Goal: Information Seeking & Learning: Check status

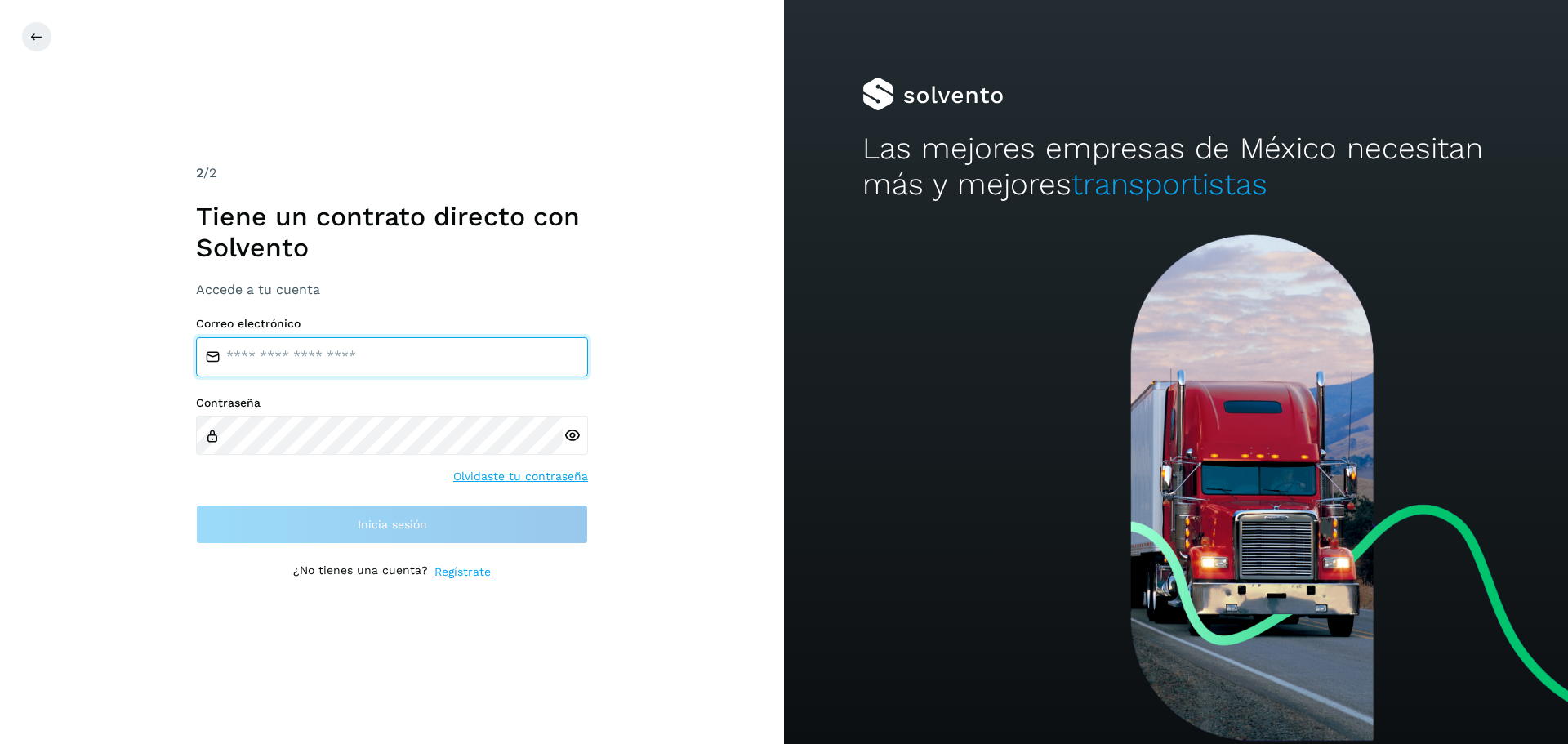
click at [307, 351] on input "email" at bounding box center [392, 356] width 392 height 39
type input "**********"
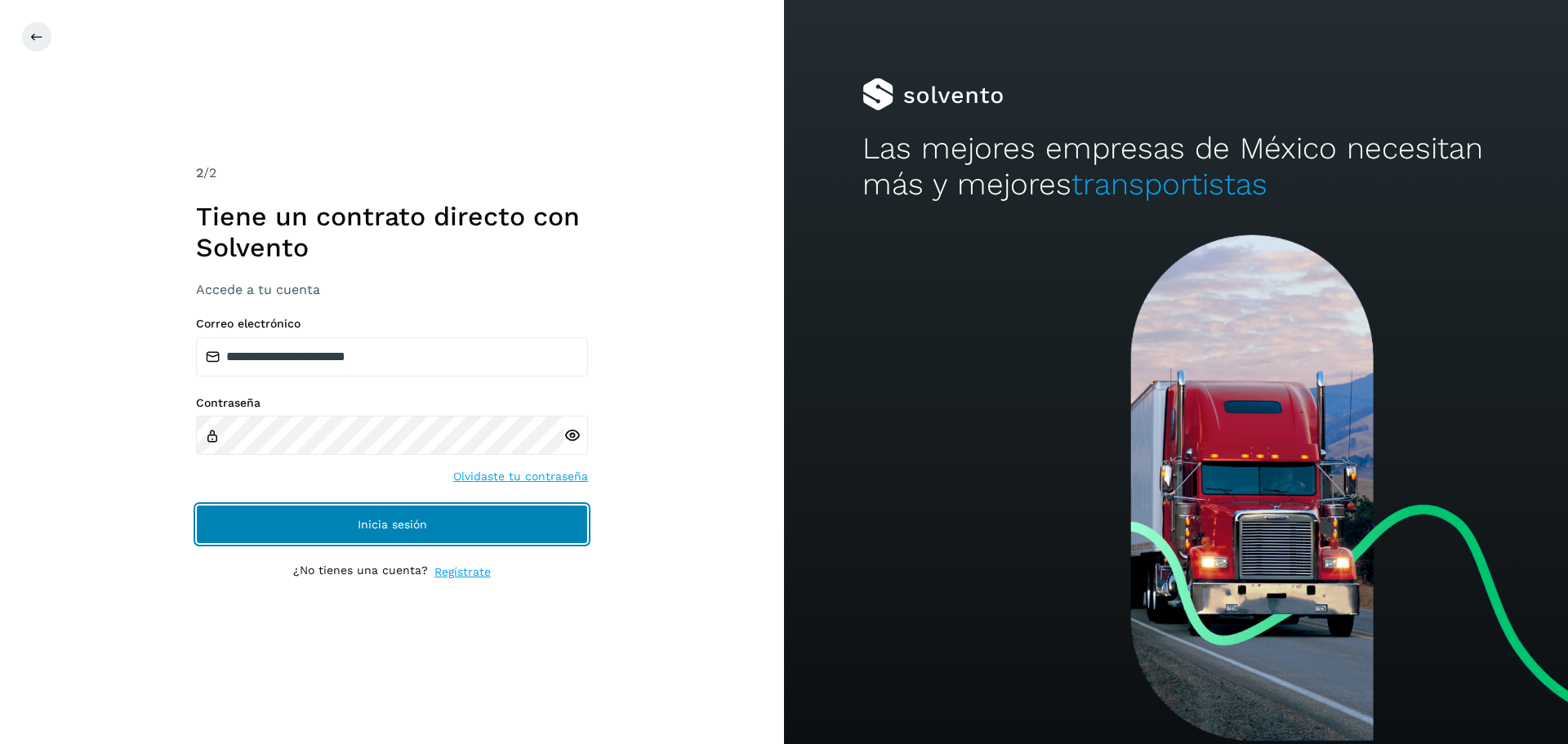
click at [508, 523] on button "Inicia sesión" at bounding box center [392, 524] width 392 height 39
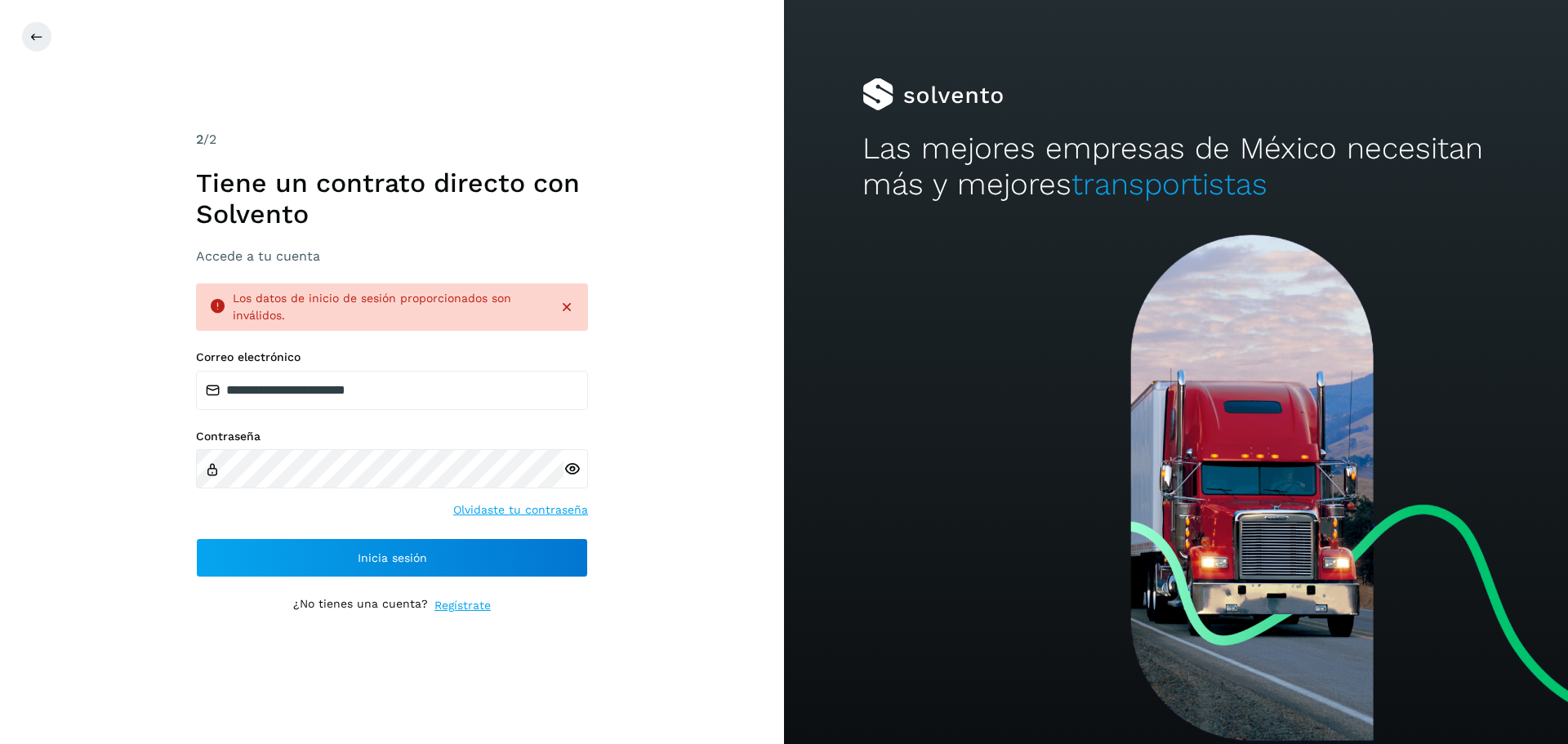
click at [569, 467] on icon at bounding box center [572, 469] width 17 height 17
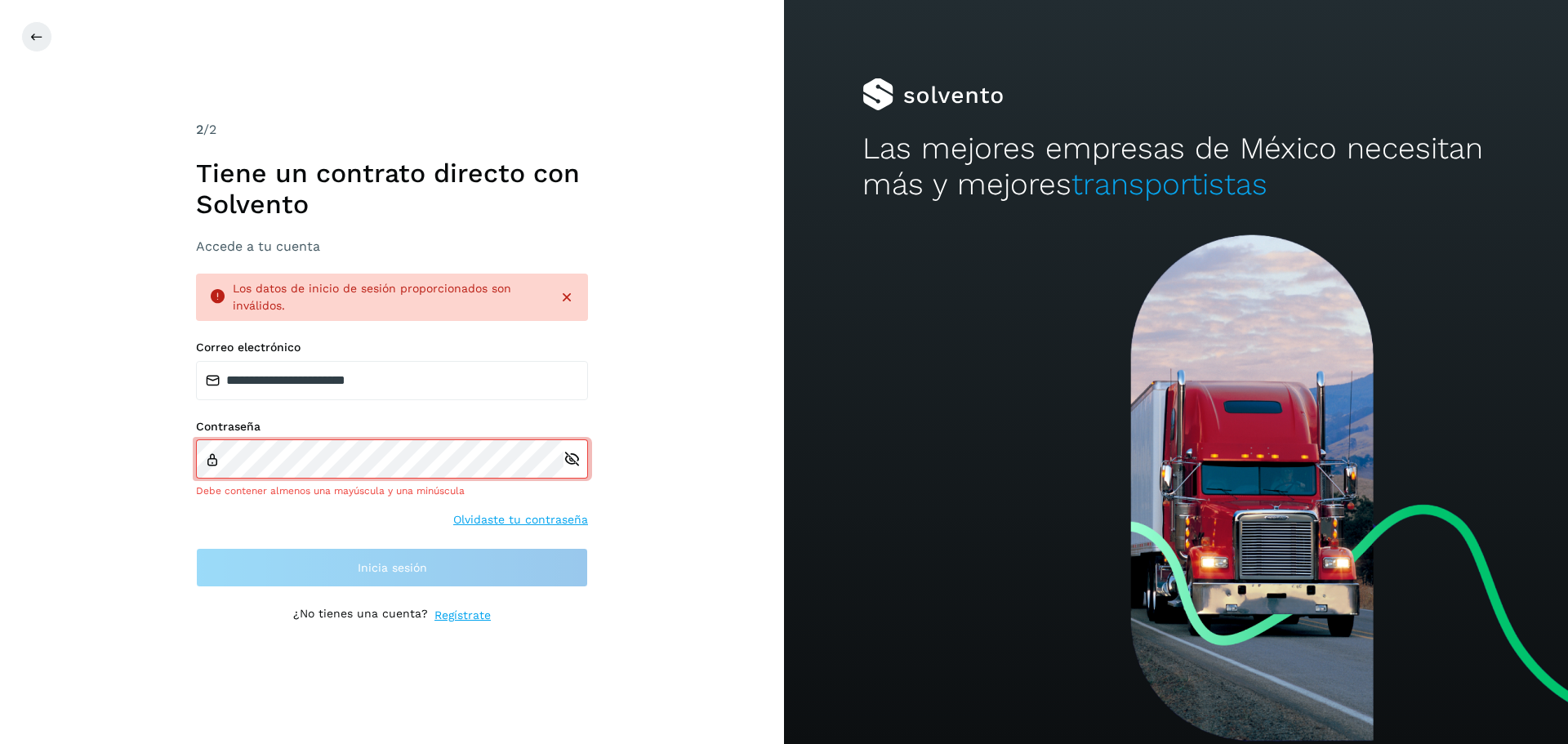
click at [79, 548] on div "**********" at bounding box center [392, 372] width 784 height 744
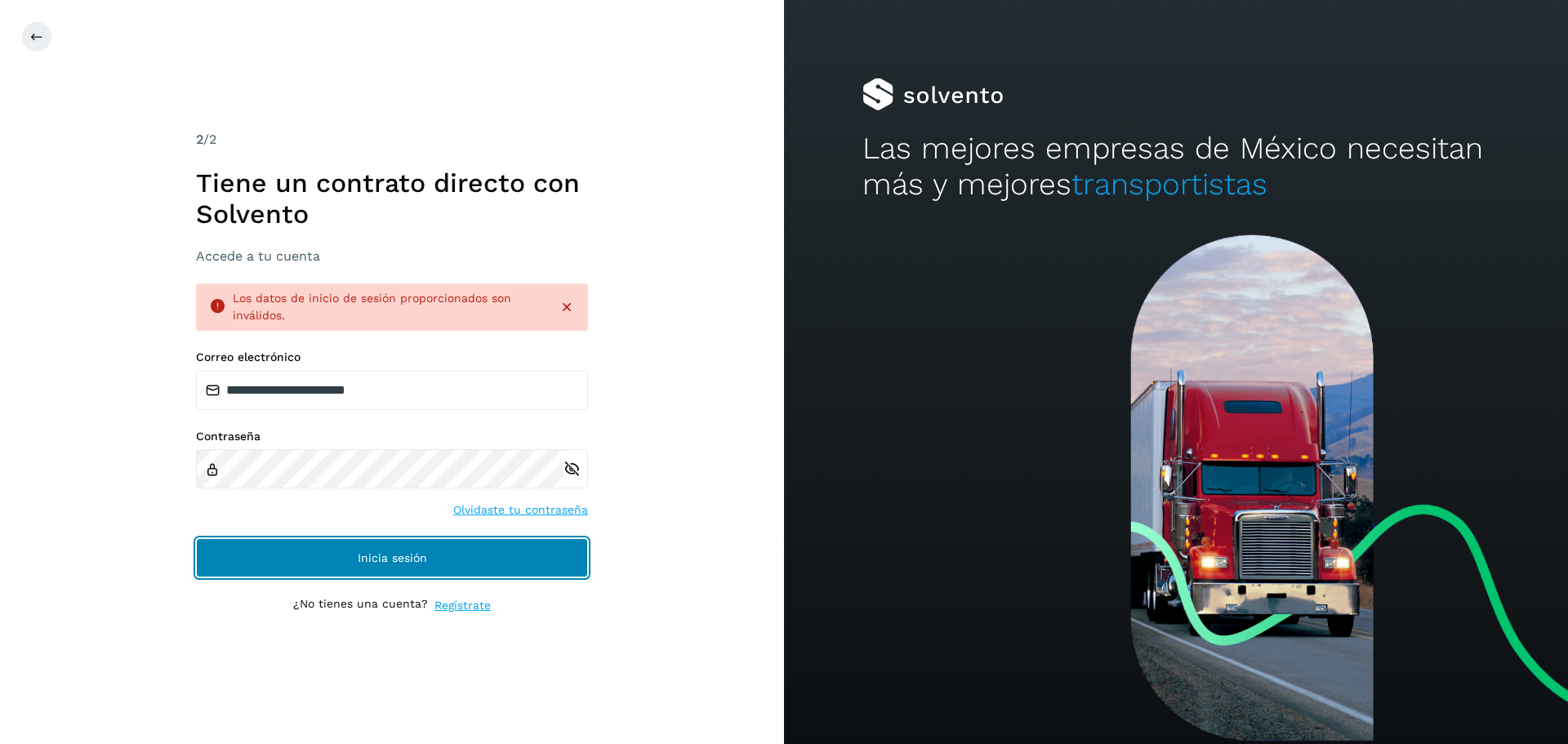
click at [329, 555] on button "Inicia sesión" at bounding box center [392, 557] width 392 height 39
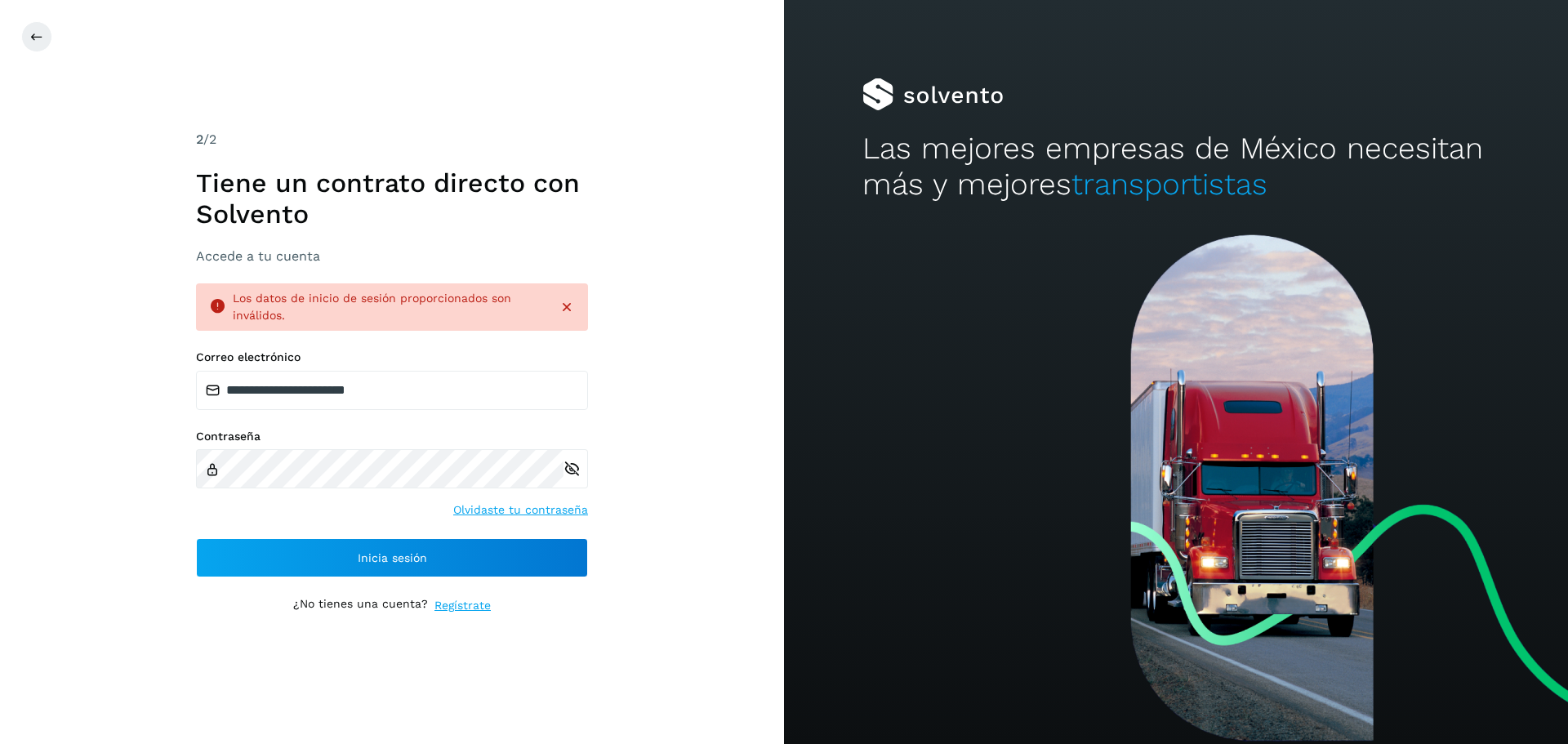
click at [663, 352] on div "**********" at bounding box center [392, 372] width 784 height 744
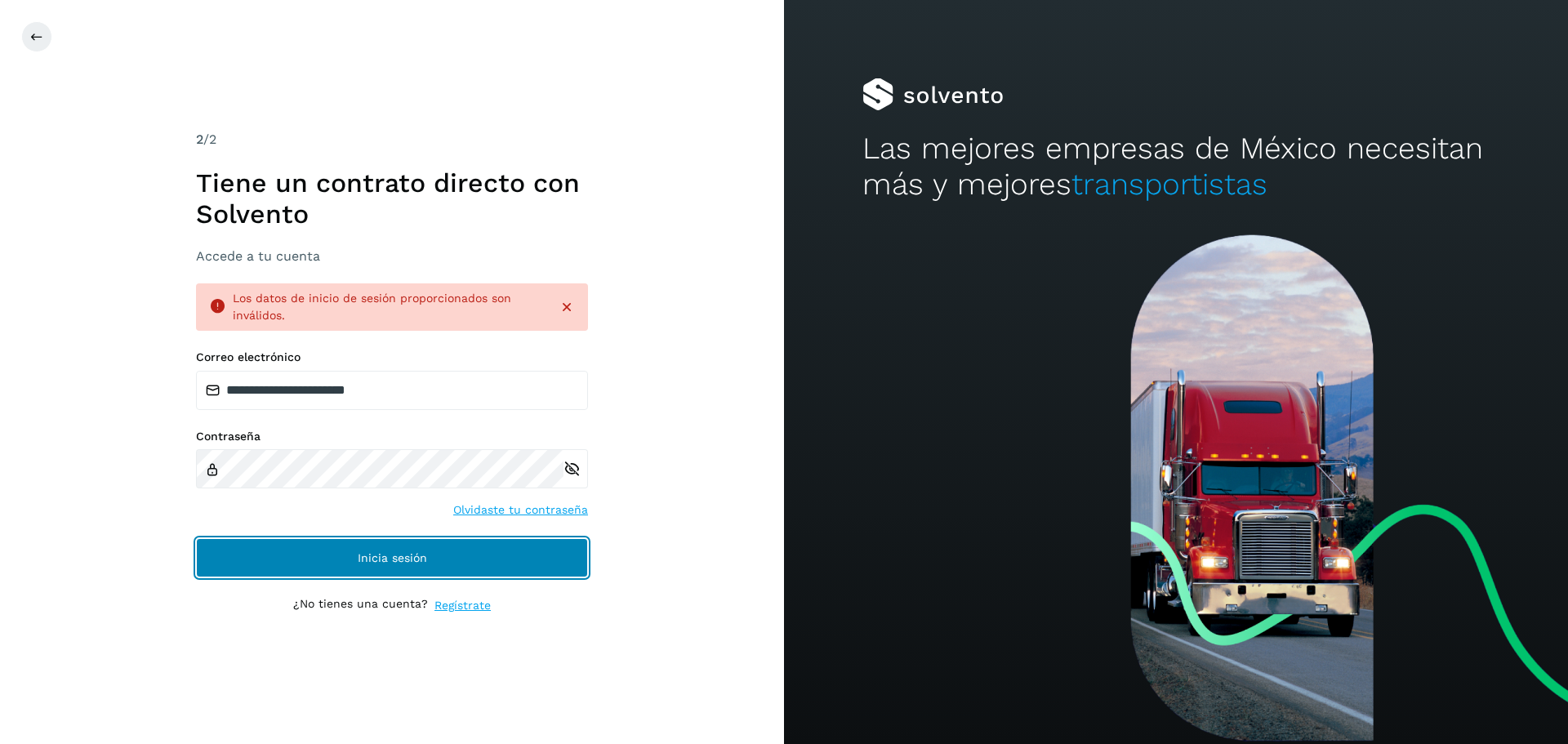
click at [438, 553] on button "Inicia sesión" at bounding box center [392, 557] width 392 height 39
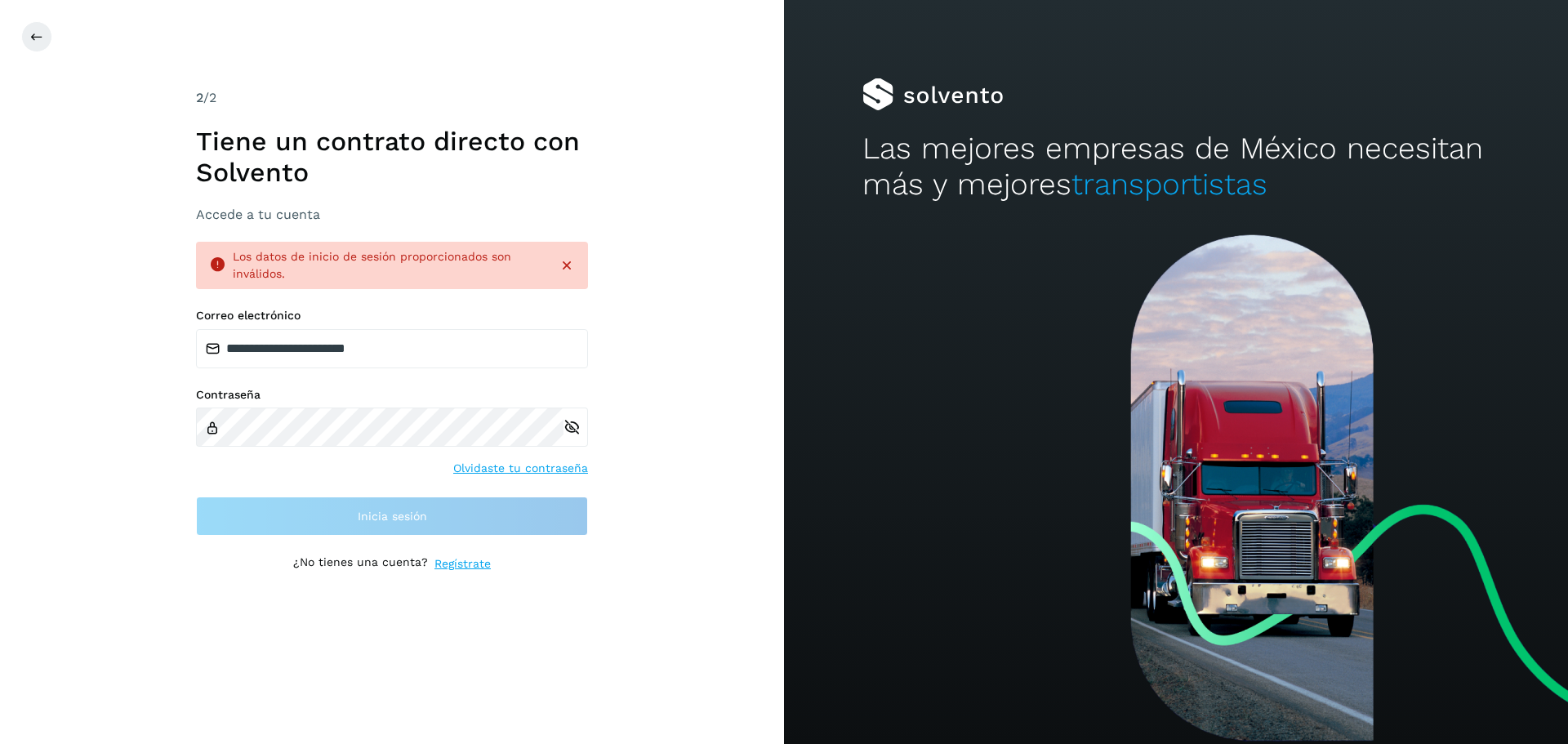
click at [58, 38] on div at bounding box center [805, 36] width 1568 height 31
click at [14, 38] on div "**********" at bounding box center [392, 372] width 784 height 744
click at [22, 39] on button at bounding box center [36, 36] width 31 height 31
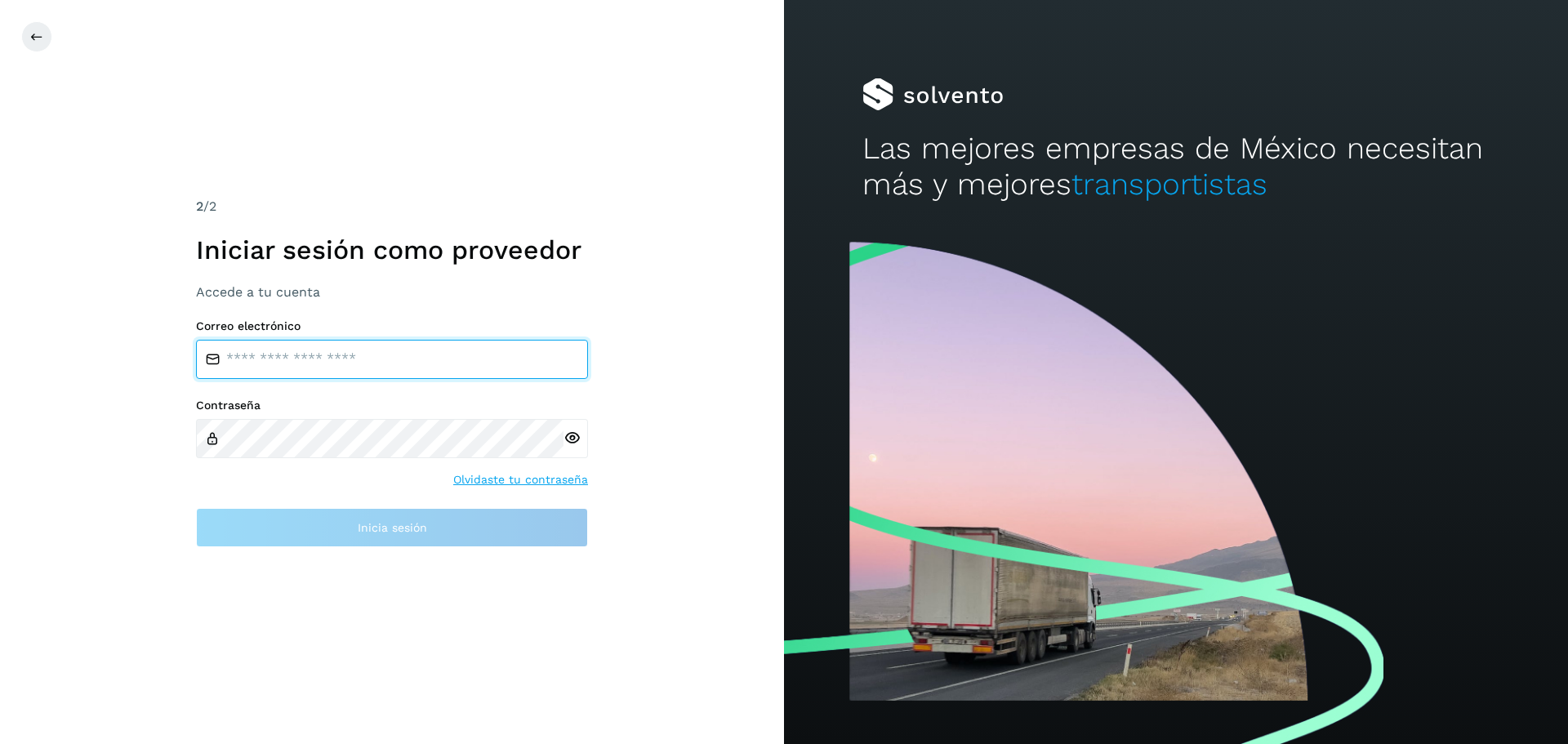
click at [291, 375] on input "email" at bounding box center [392, 359] width 392 height 39
type input "**********"
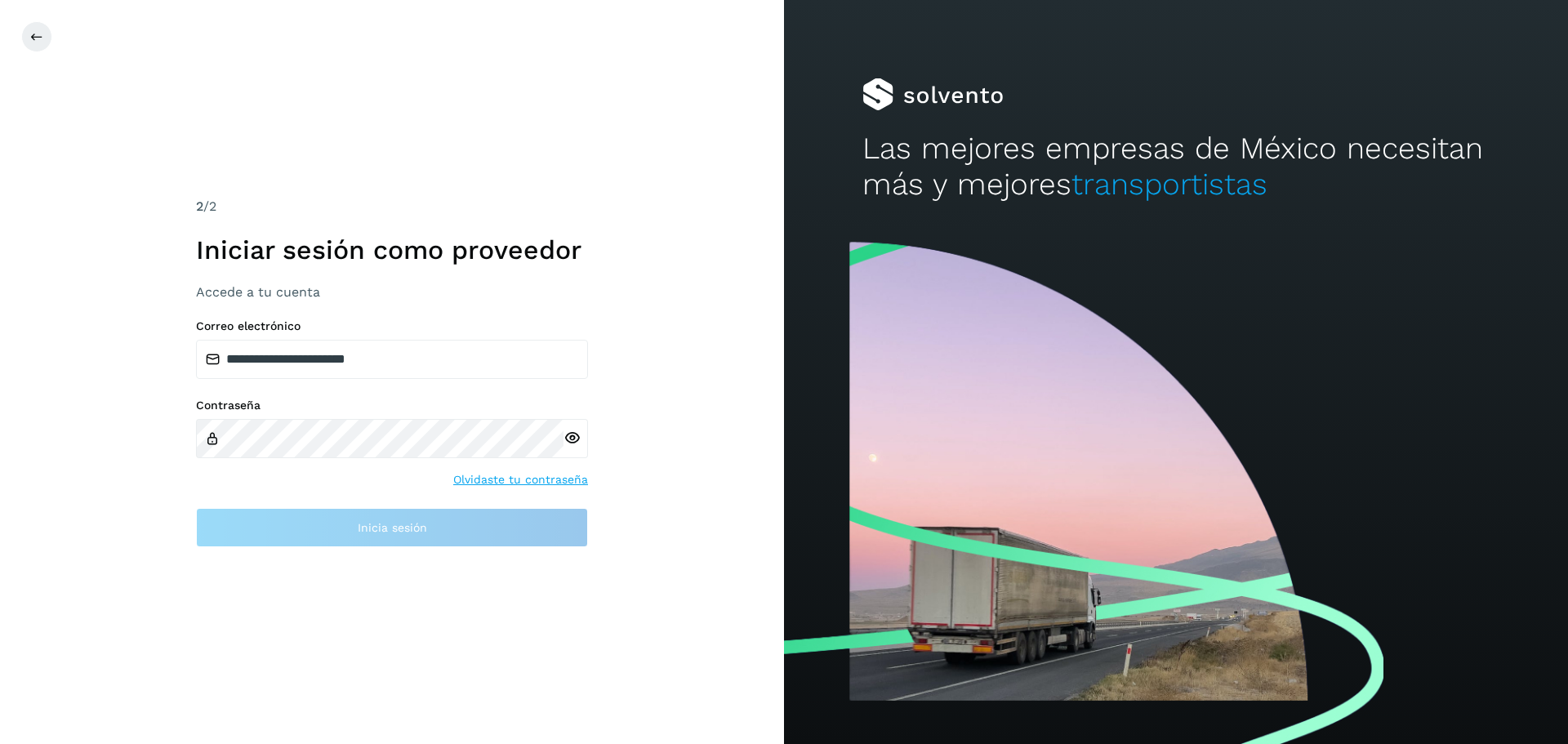
drag, startPoint x: 135, startPoint y: 496, endPoint x: 163, endPoint y: 483, distance: 30.9
click at [134, 496] on div "**********" at bounding box center [392, 372] width 784 height 744
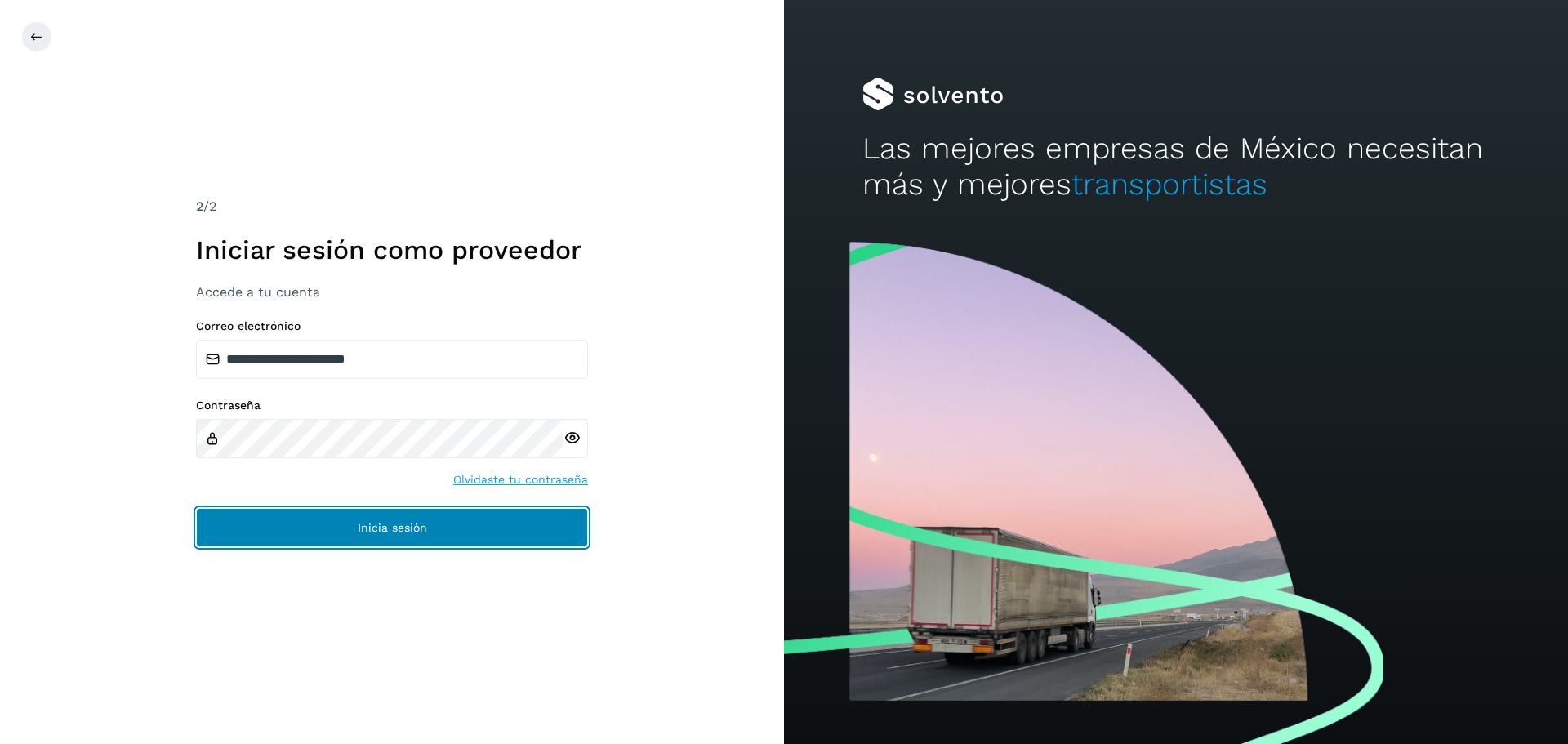
click at [349, 538] on button "Inicia sesión" at bounding box center [392, 527] width 392 height 39
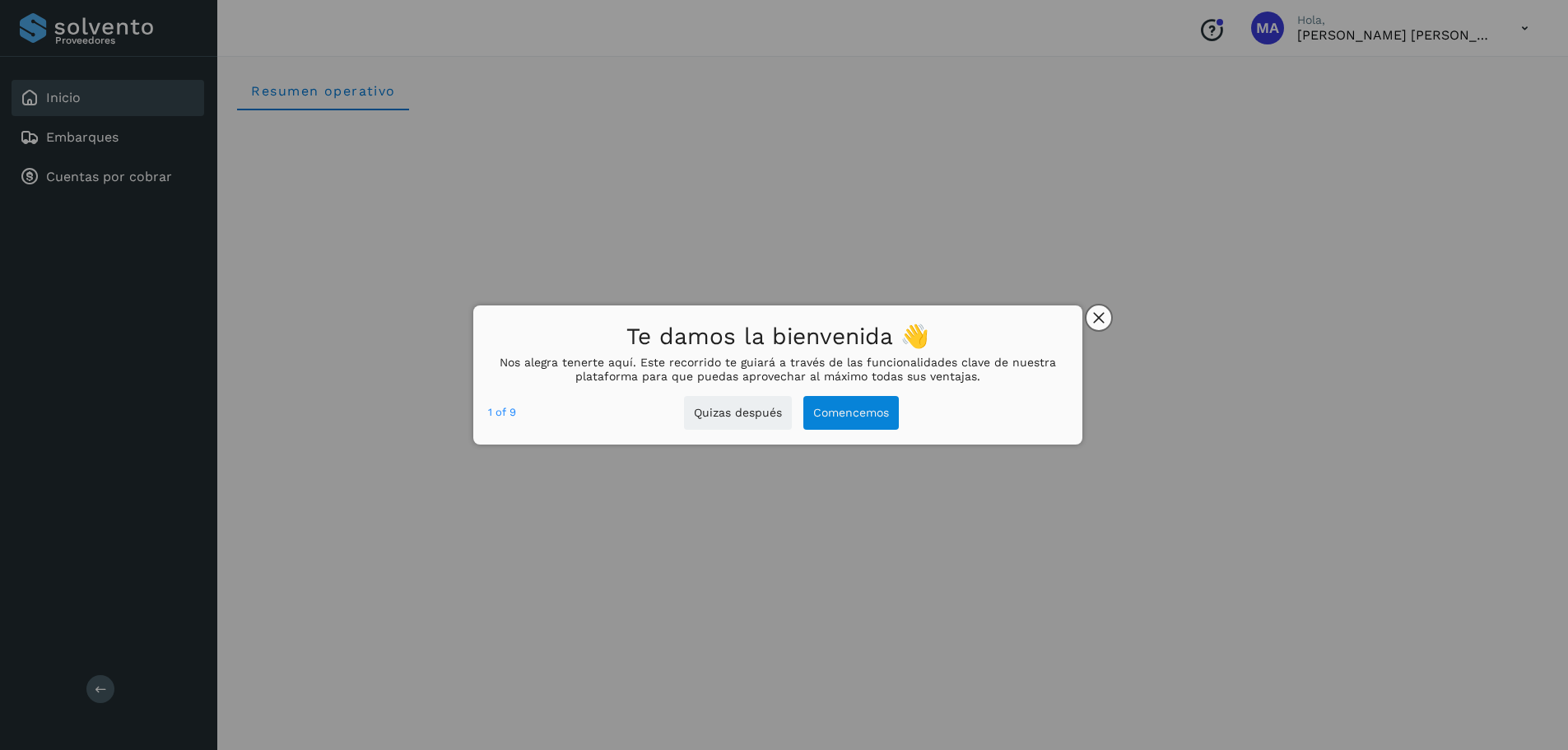
click at [1095, 318] on icon "close," at bounding box center [1099, 318] width 12 height 12
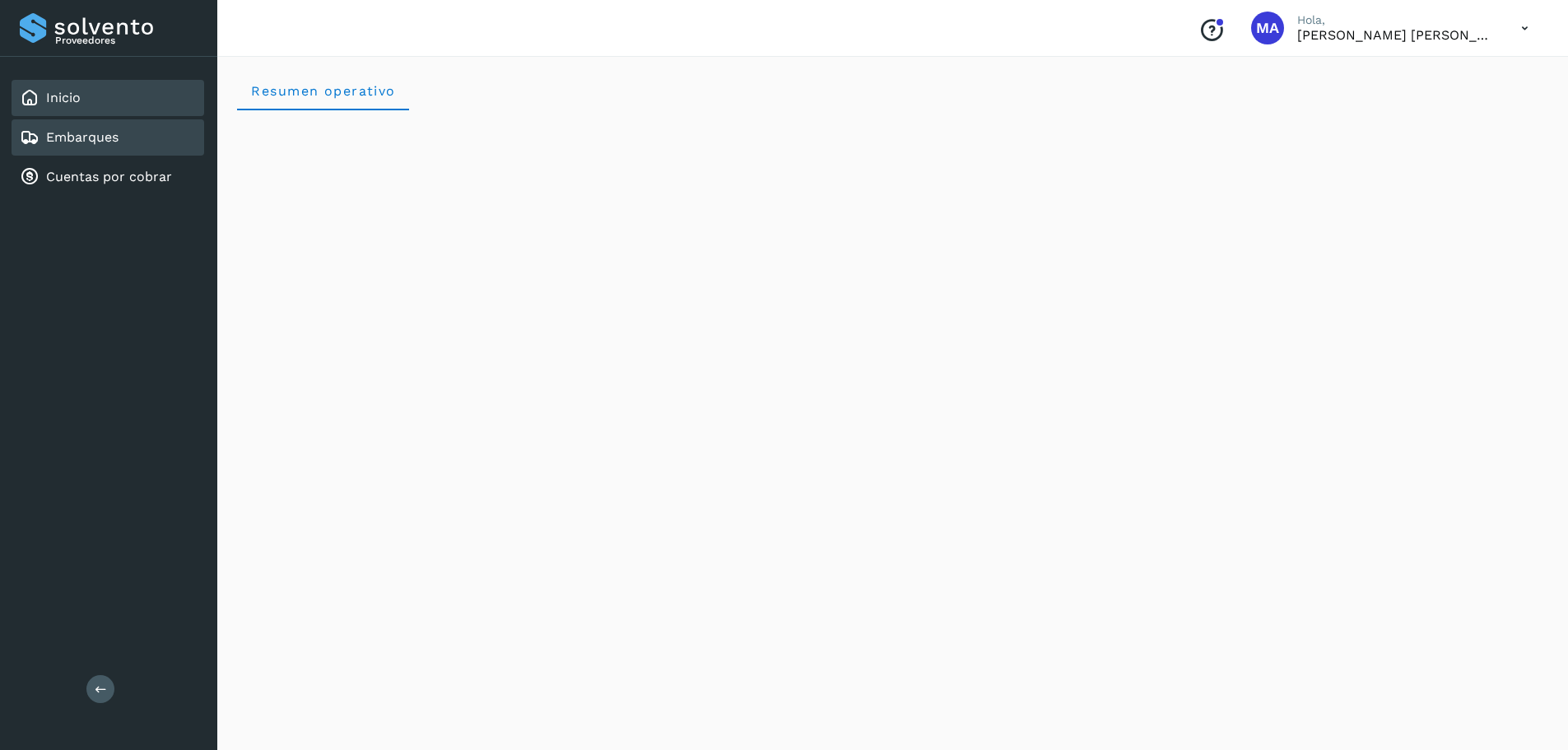
click at [47, 129] on link "Embarques" at bounding box center [82, 137] width 72 height 15
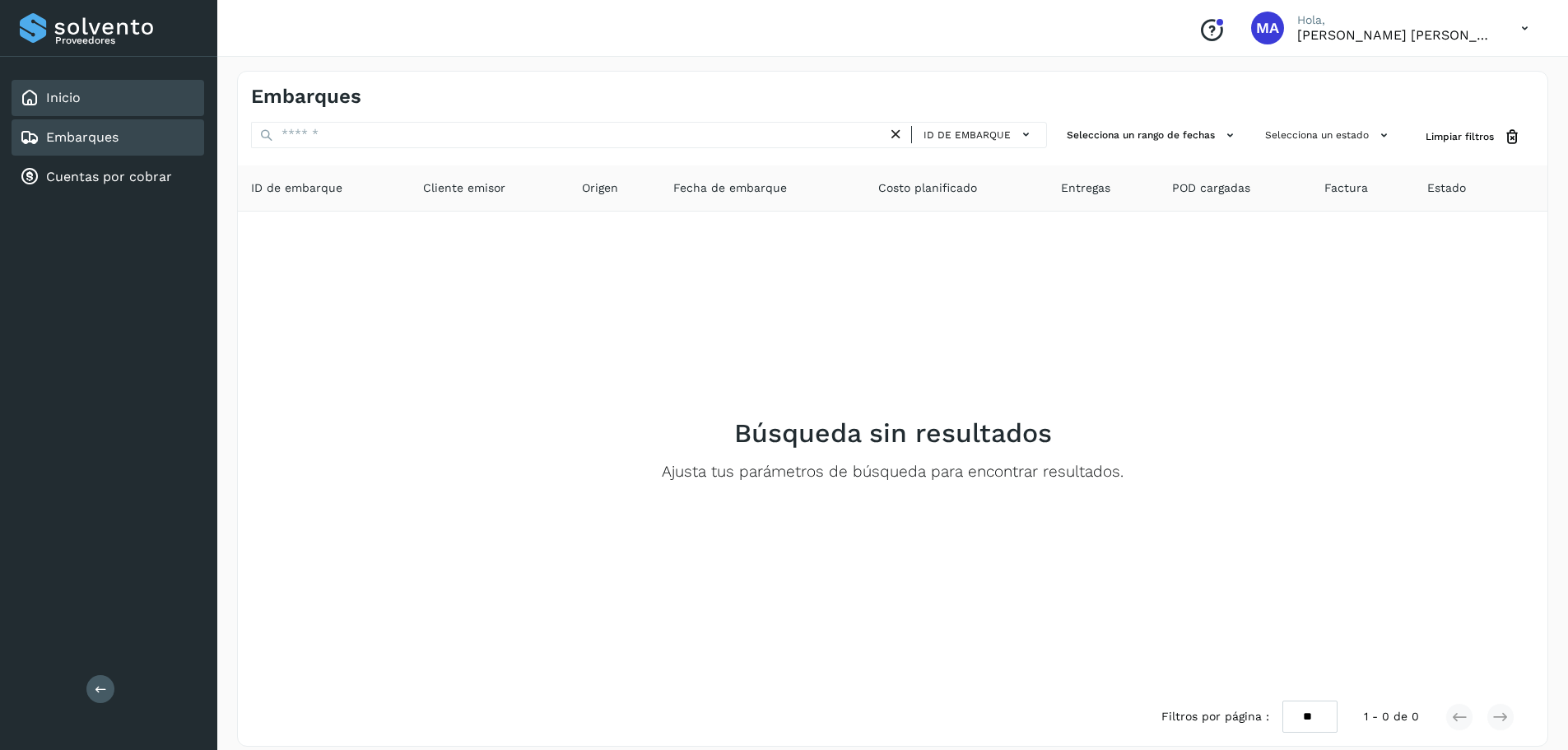
click at [60, 113] on div "Inicio" at bounding box center [108, 98] width 193 height 37
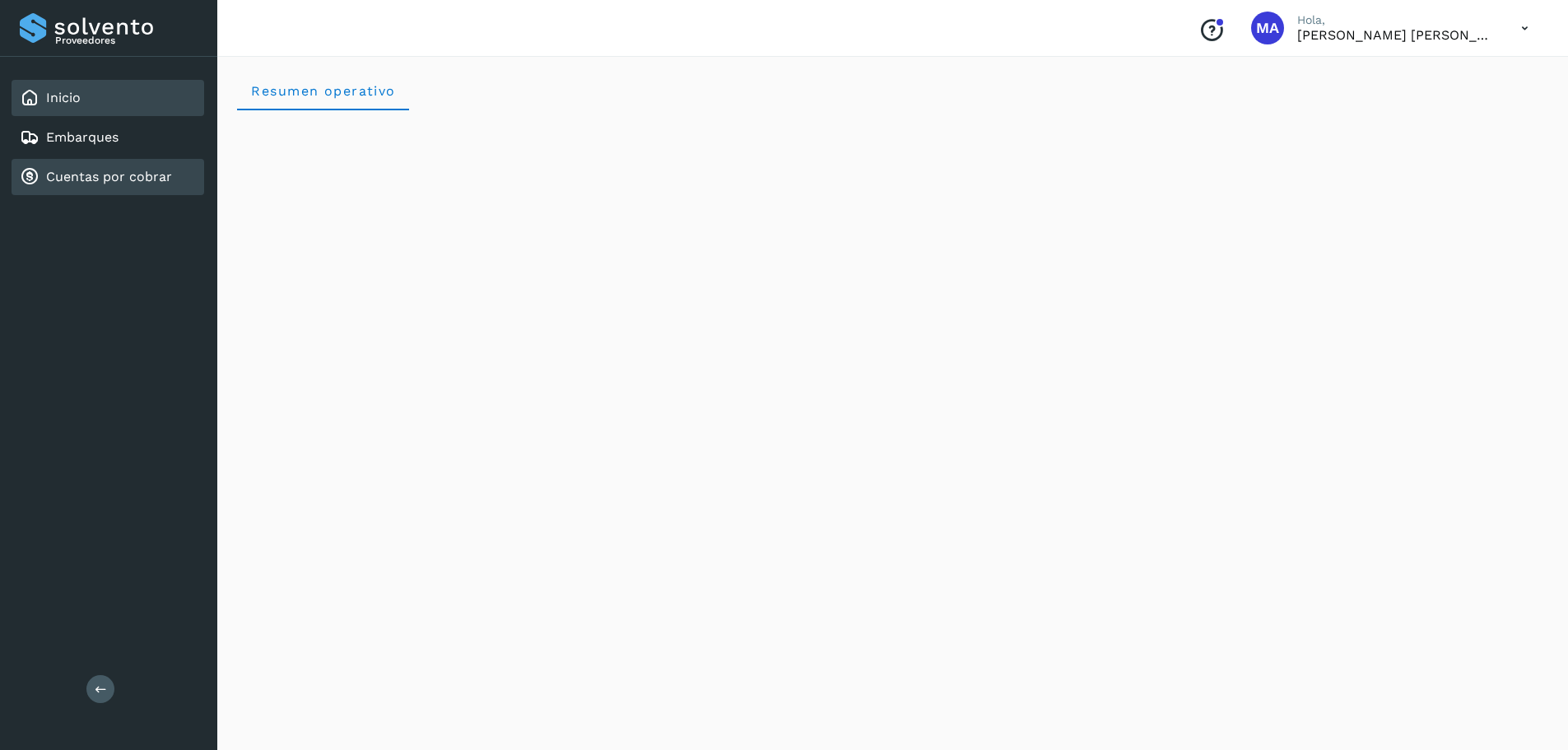
click at [58, 180] on link "Cuentas por cobrar" at bounding box center [109, 177] width 126 height 15
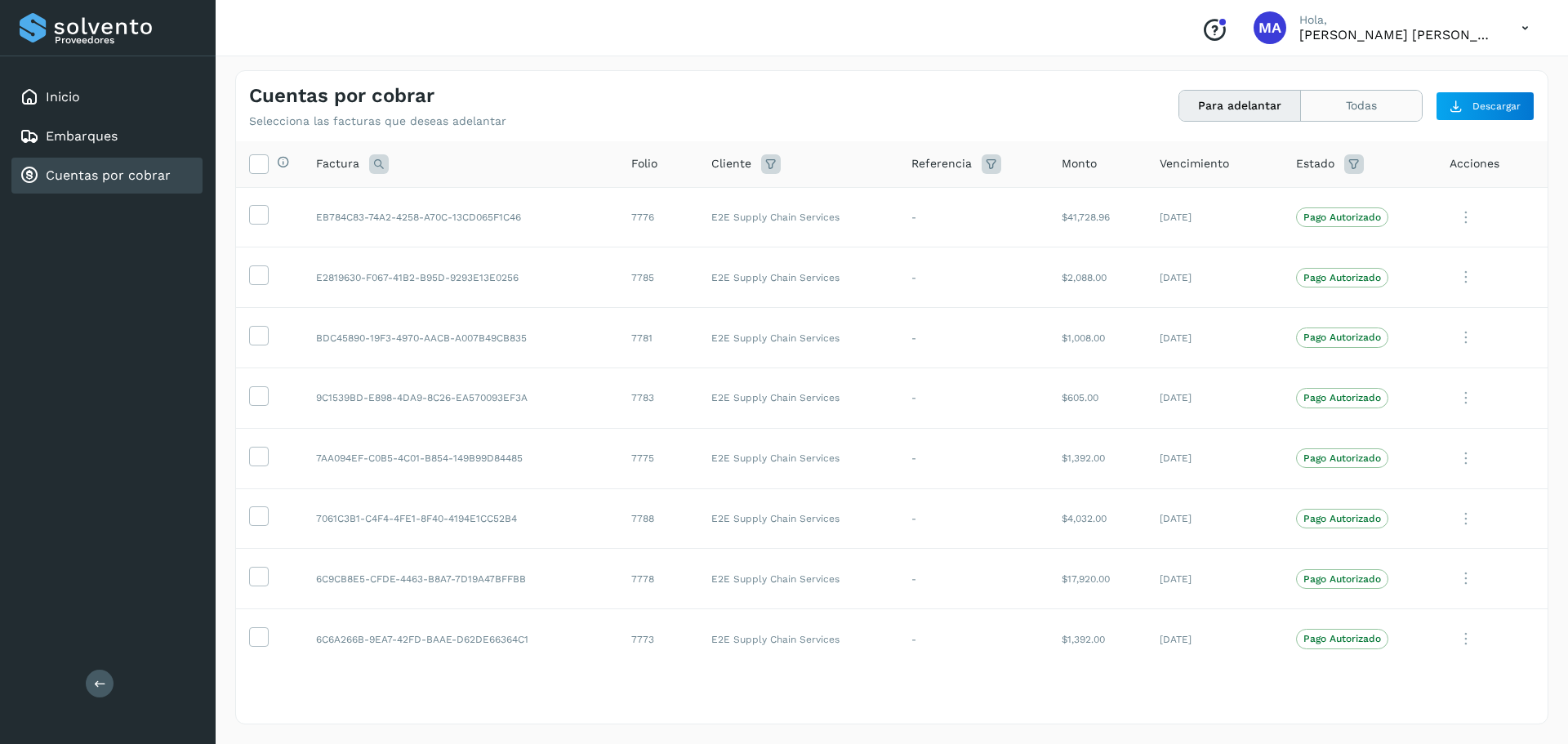
click at [1360, 111] on button "Todas" at bounding box center [1361, 106] width 121 height 31
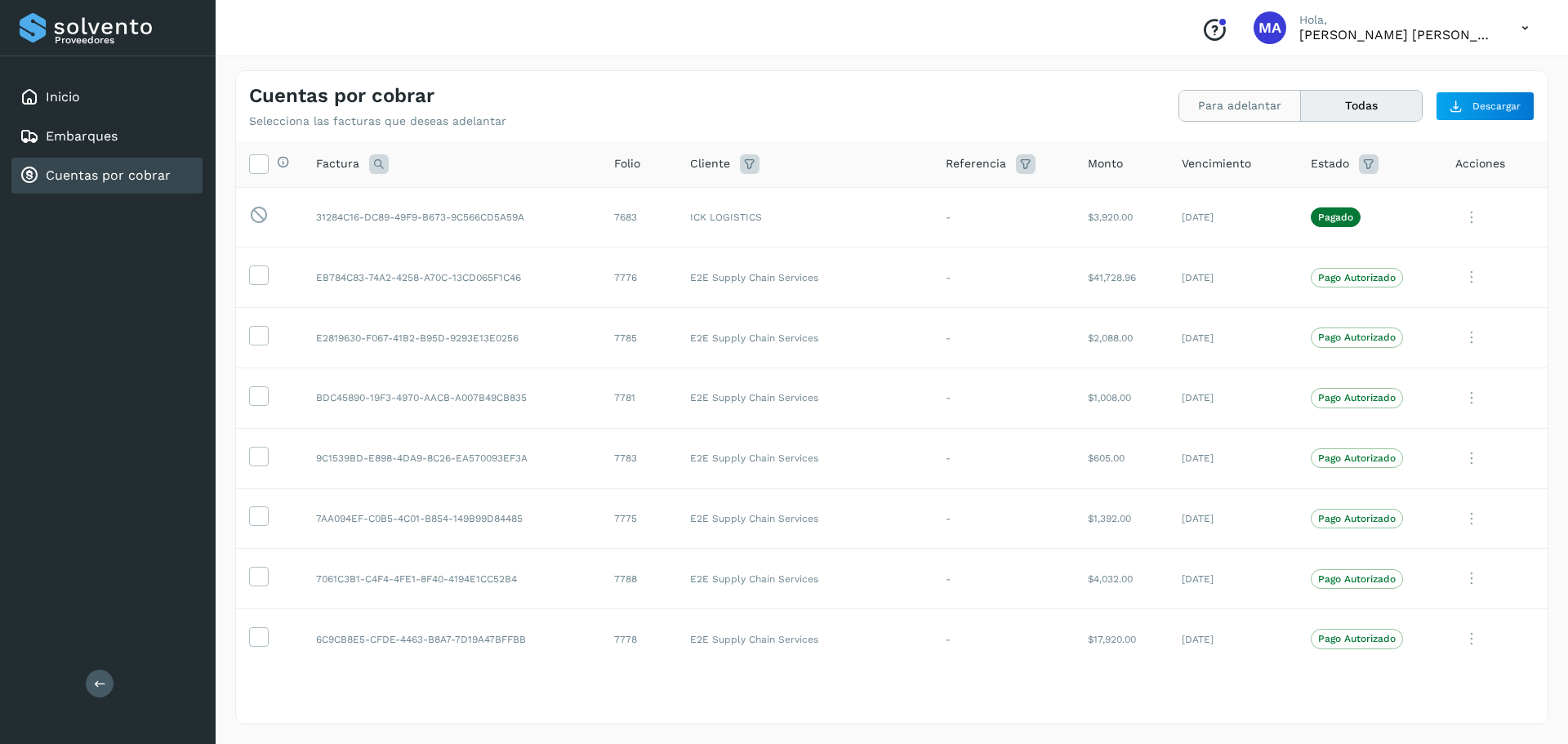
click at [1301, 105] on button "Para adelantar" at bounding box center [1361, 106] width 121 height 31
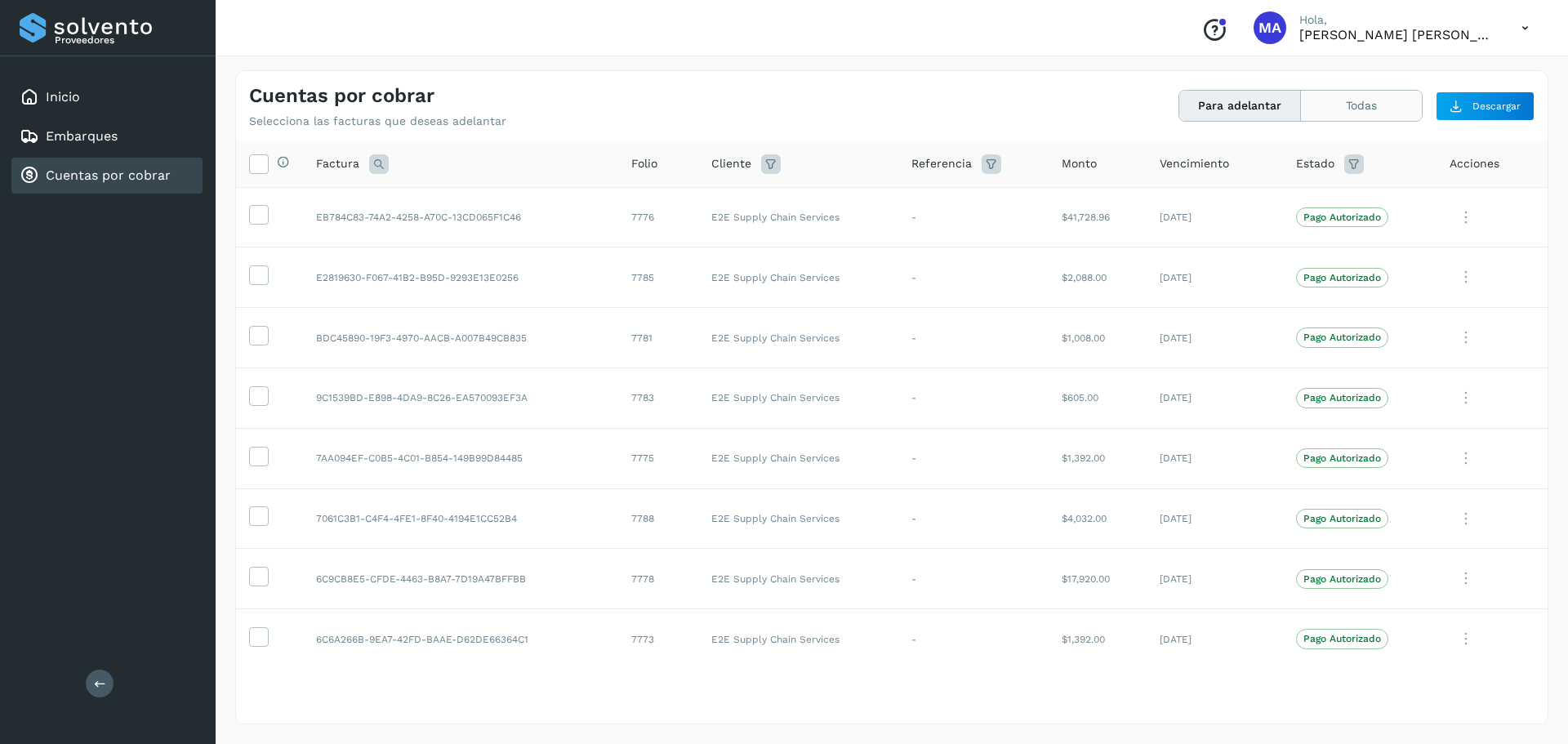
click at [1353, 111] on button "Todas" at bounding box center [1361, 106] width 121 height 31
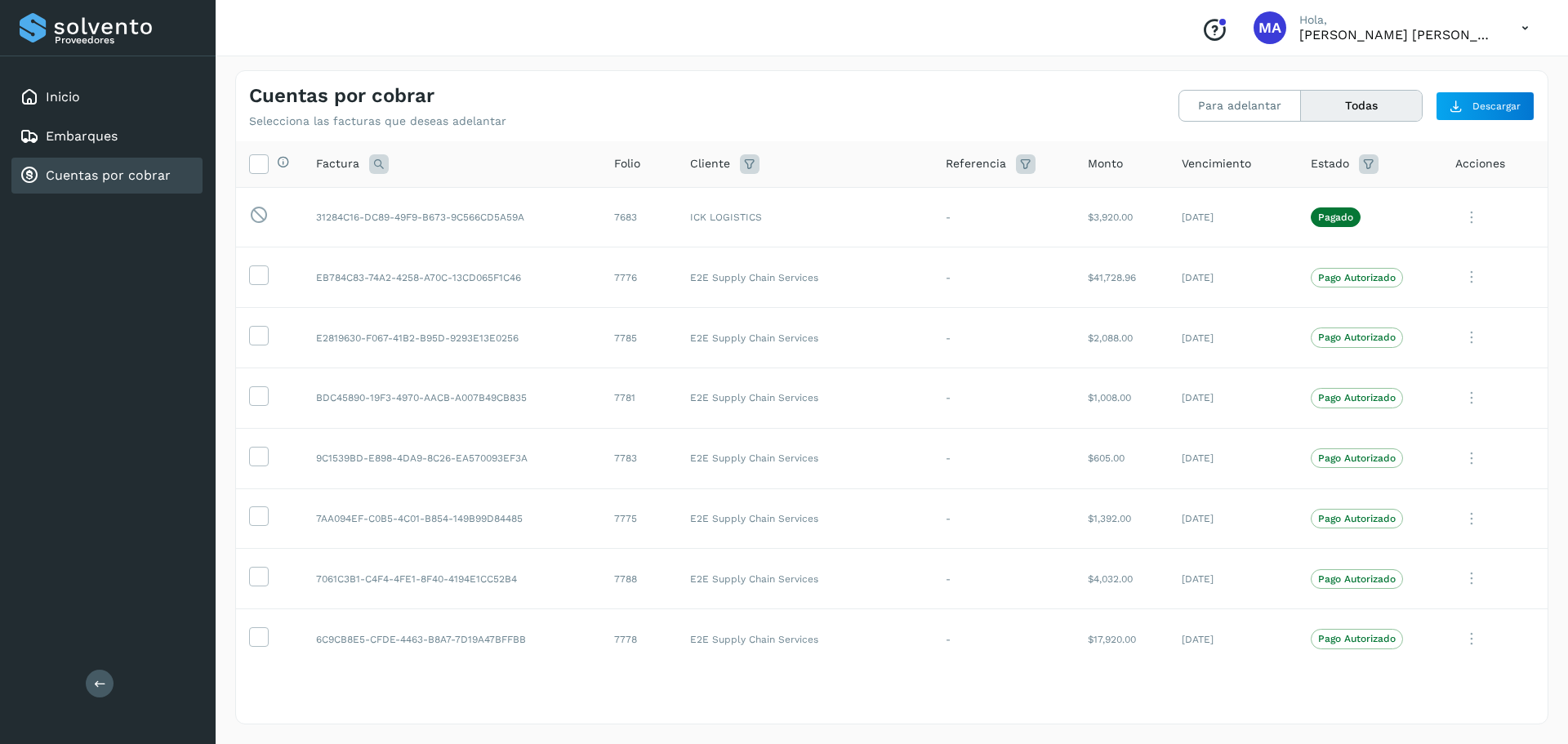
click at [748, 164] on icon at bounding box center [750, 164] width 19 height 19
click at [880, 210] on input "text" at bounding box center [845, 204] width 176 height 26
click at [782, 237] on span at bounding box center [775, 237] width 21 height 13
type input "**********"
click at [817, 132] on div at bounding box center [784, 372] width 1568 height 744
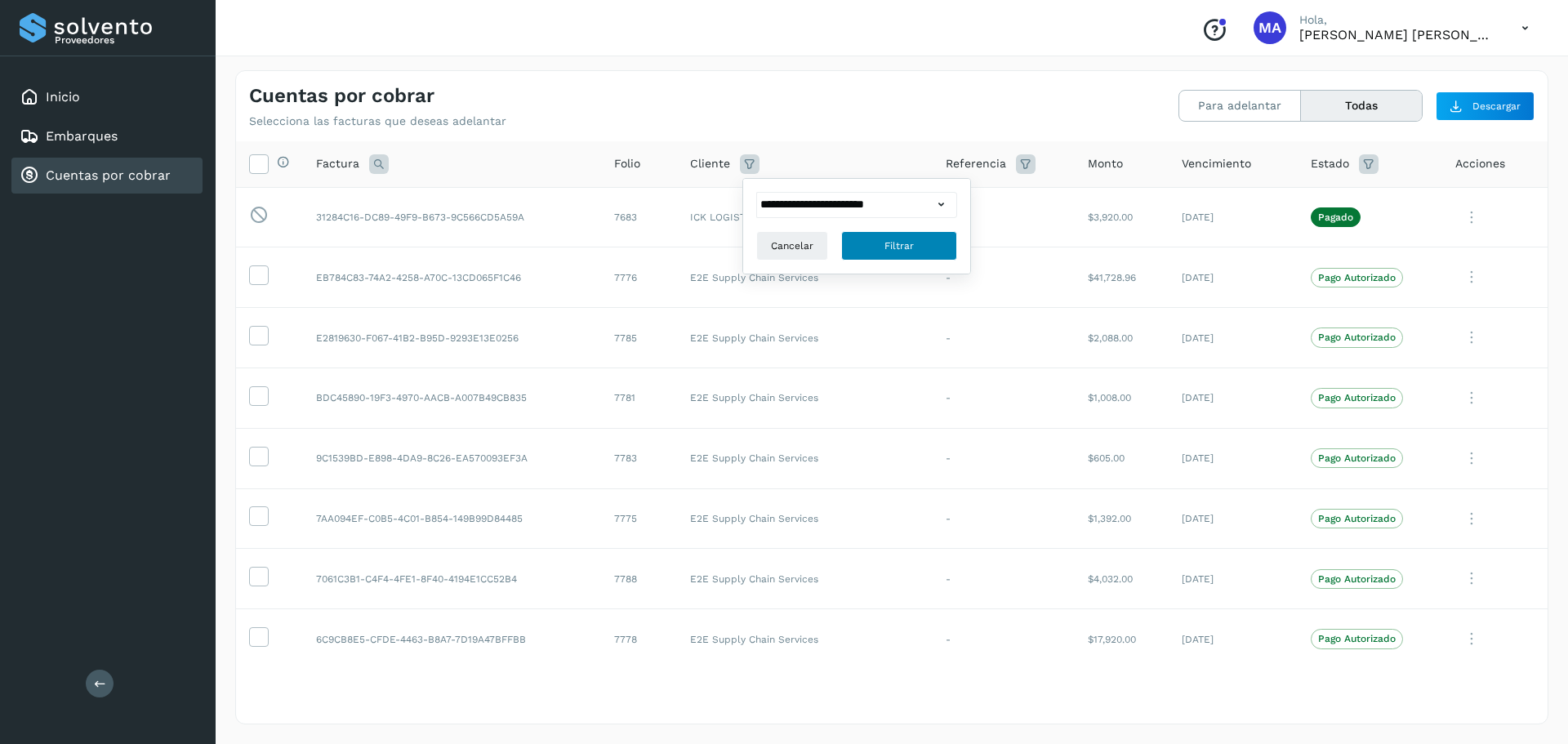
click at [873, 249] on button "Filtrar" at bounding box center [898, 245] width 116 height 30
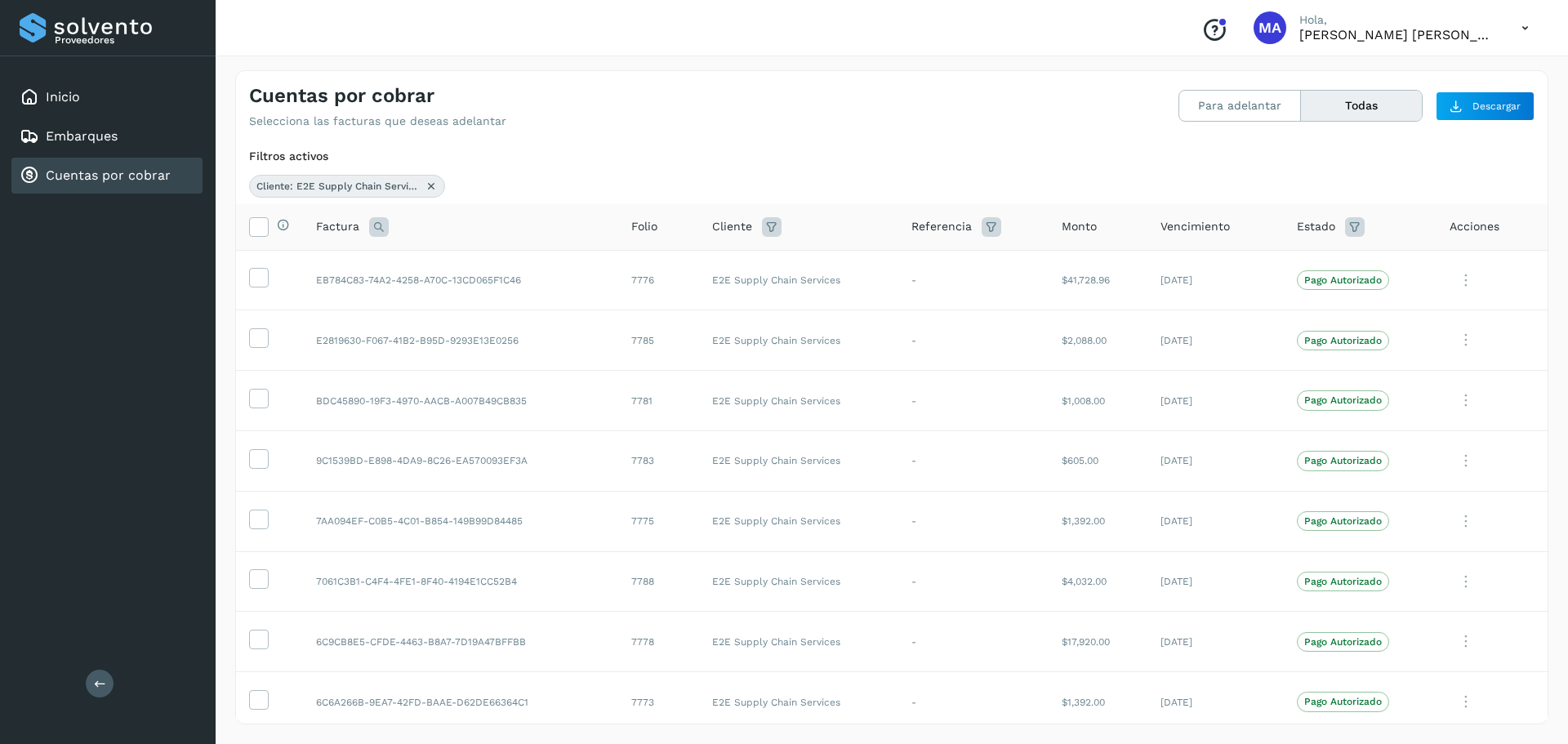
click at [1200, 224] on span "Vencimiento" at bounding box center [1195, 227] width 69 height 17
click at [1297, 224] on span "Estado" at bounding box center [1316, 227] width 38 height 17
click at [1345, 224] on icon at bounding box center [1354, 227] width 19 height 19
click at [1288, 275] on input "text" at bounding box center [1228, 267] width 176 height 26
click at [1159, 298] on icon at bounding box center [1156, 297] width 16 height 16
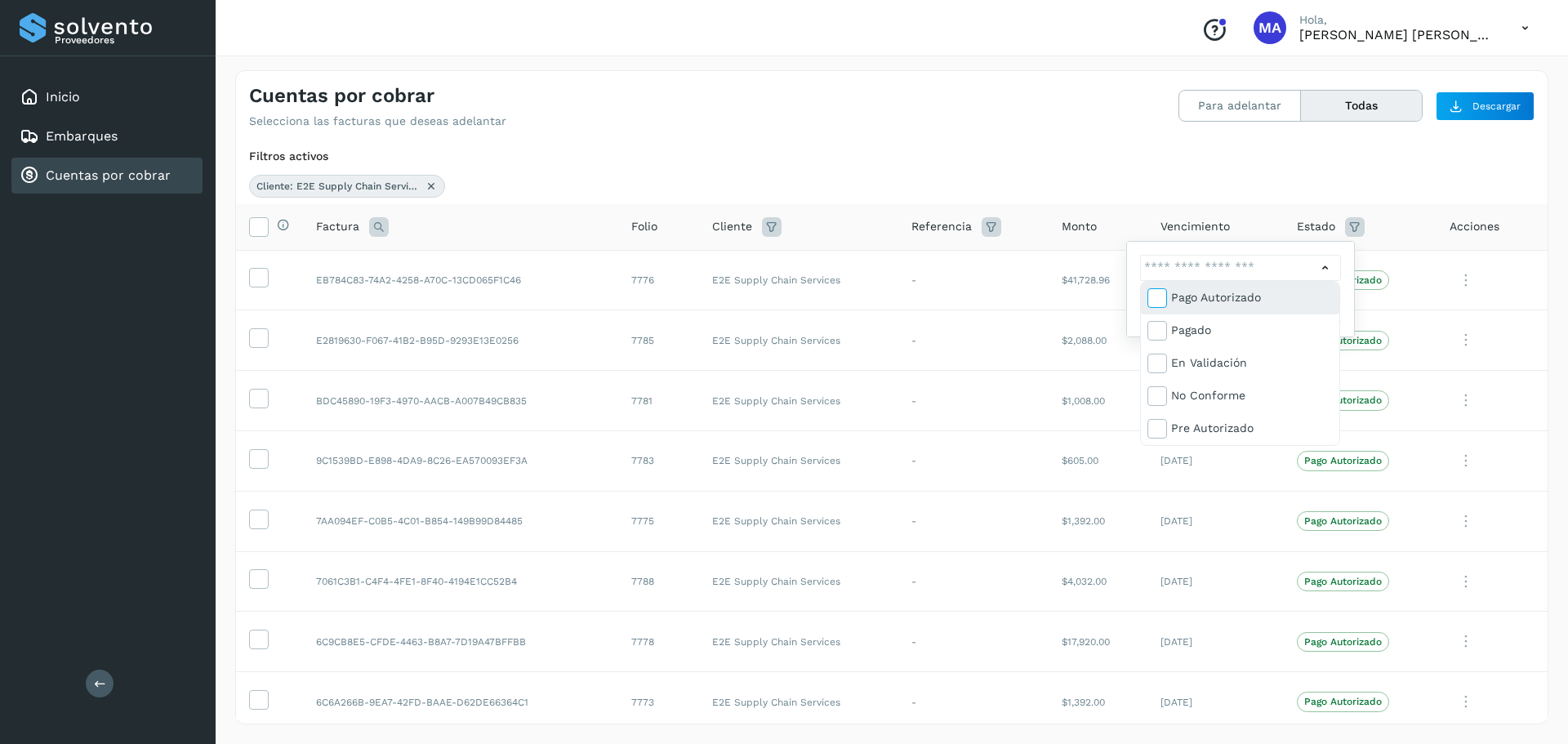
type input "**********"
click at [1261, 186] on div at bounding box center [784, 372] width 1568 height 744
click at [1256, 304] on button "Filtrar" at bounding box center [1283, 308] width 116 height 30
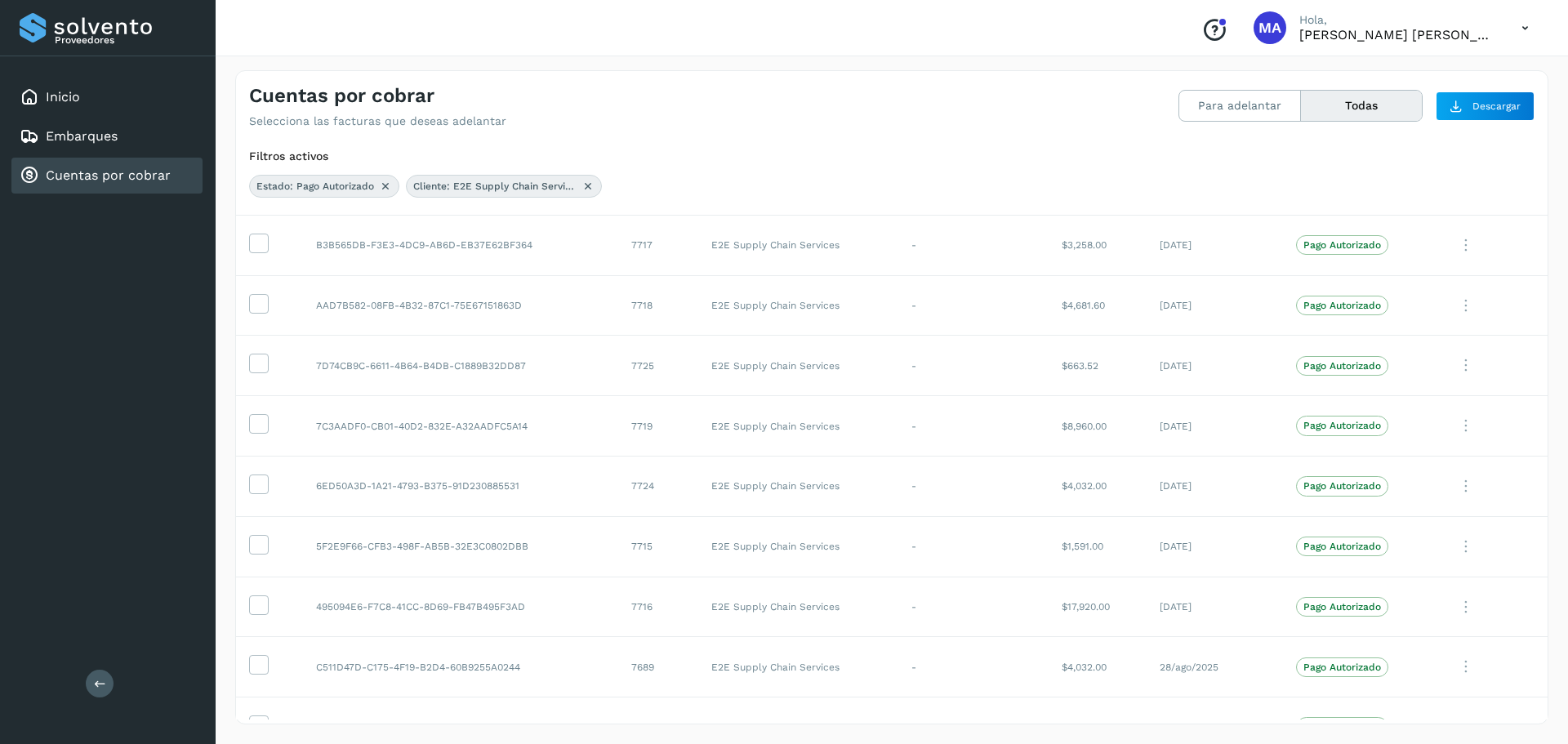
scroll to position [2424, 0]
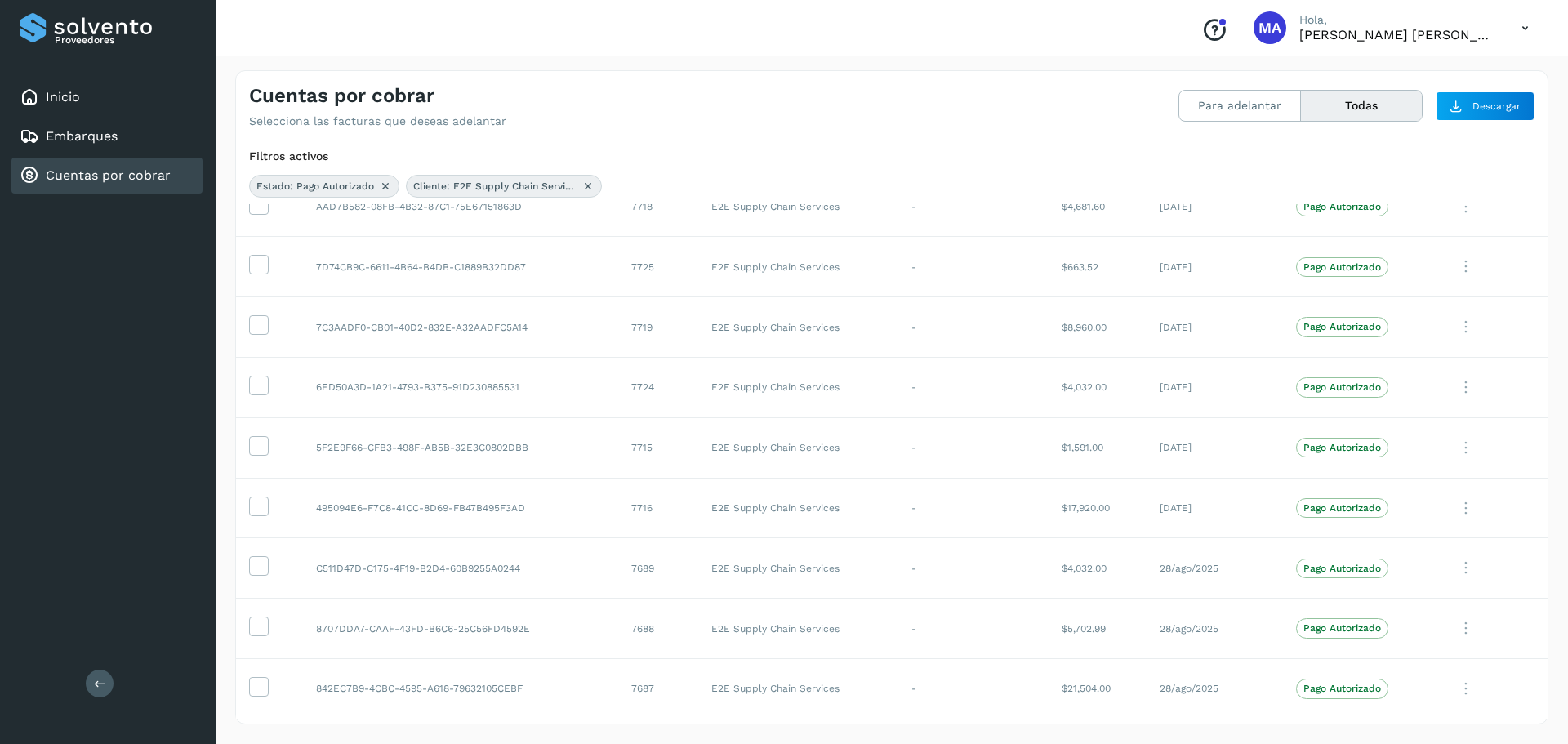
click at [1400, 109] on button "Todas" at bounding box center [1361, 106] width 121 height 31
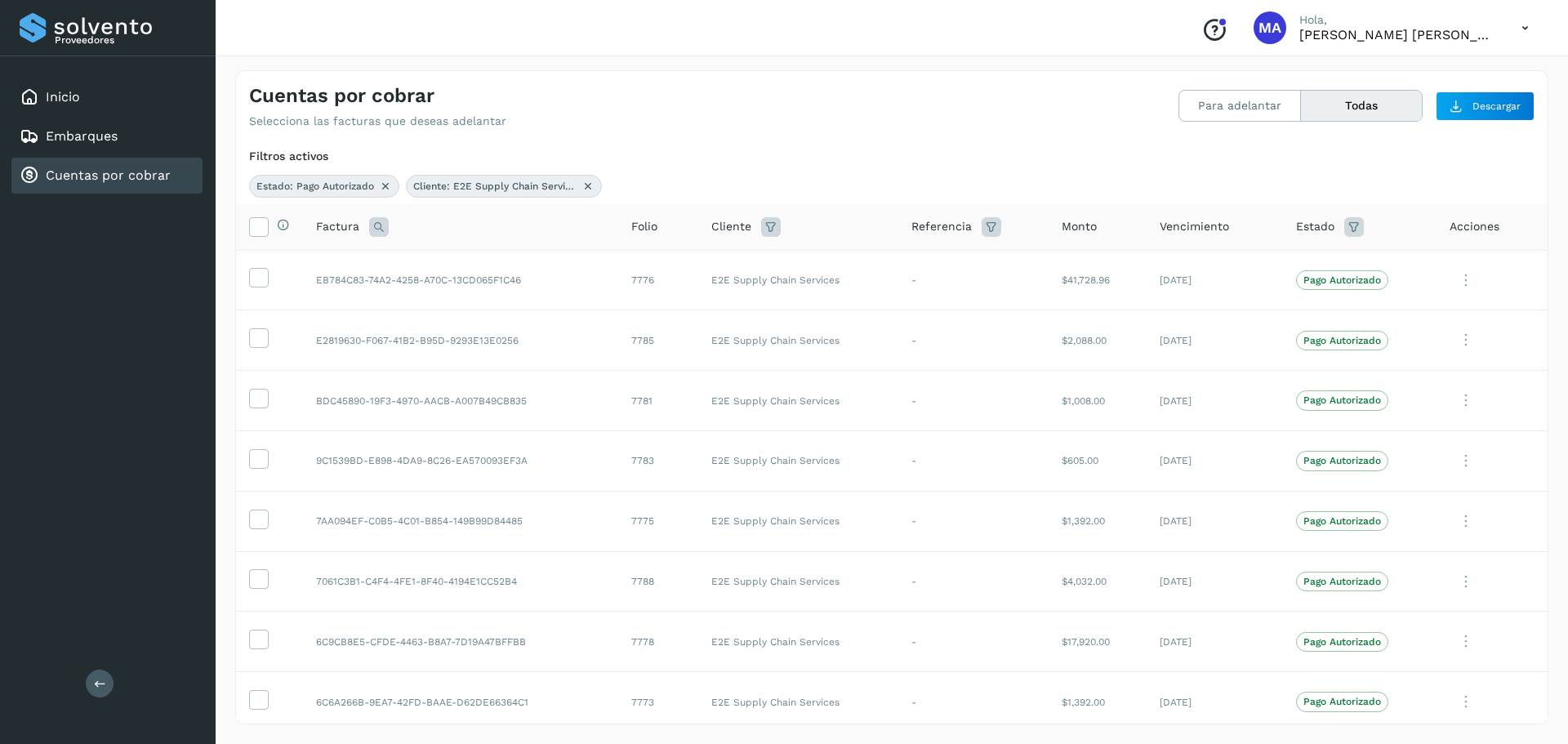
click at [1345, 234] on icon at bounding box center [1354, 227] width 19 height 19
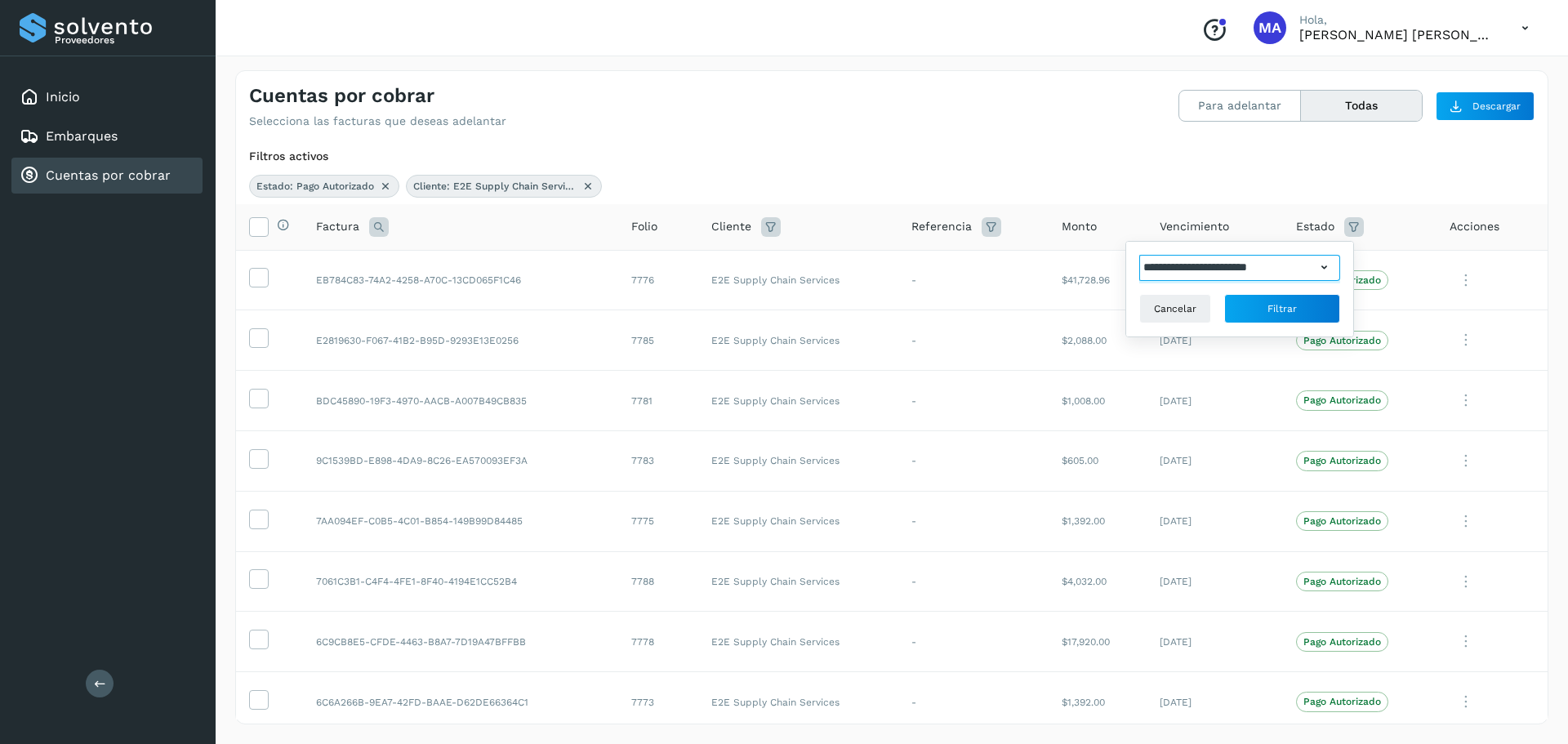
click at [1302, 272] on input "**********" at bounding box center [1228, 267] width 176 height 26
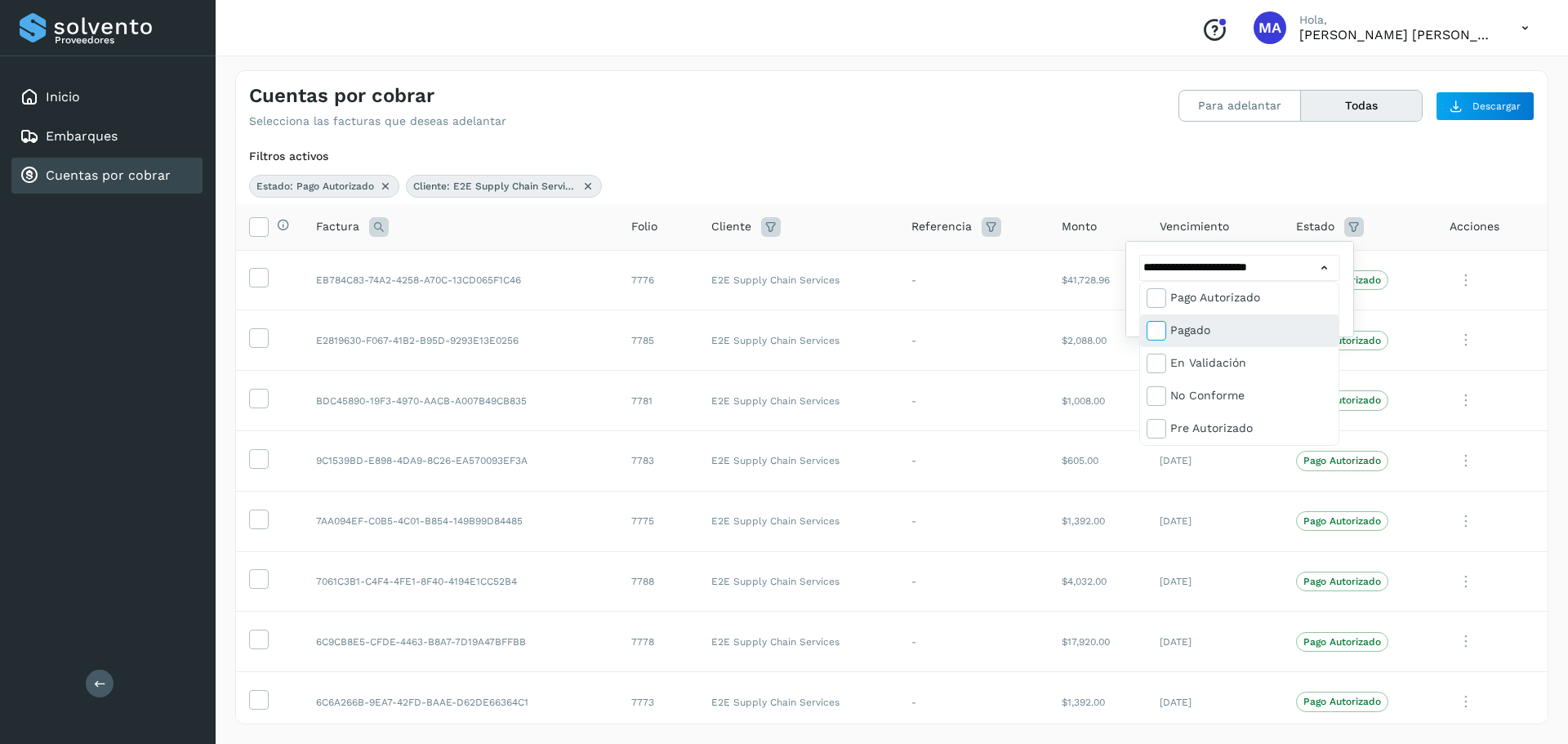
click at [1157, 327] on icon at bounding box center [1155, 329] width 16 height 16
type input "**********"
click at [1162, 178] on div at bounding box center [784, 372] width 1568 height 744
click at [1272, 310] on span "Filtrar" at bounding box center [1282, 308] width 30 height 14
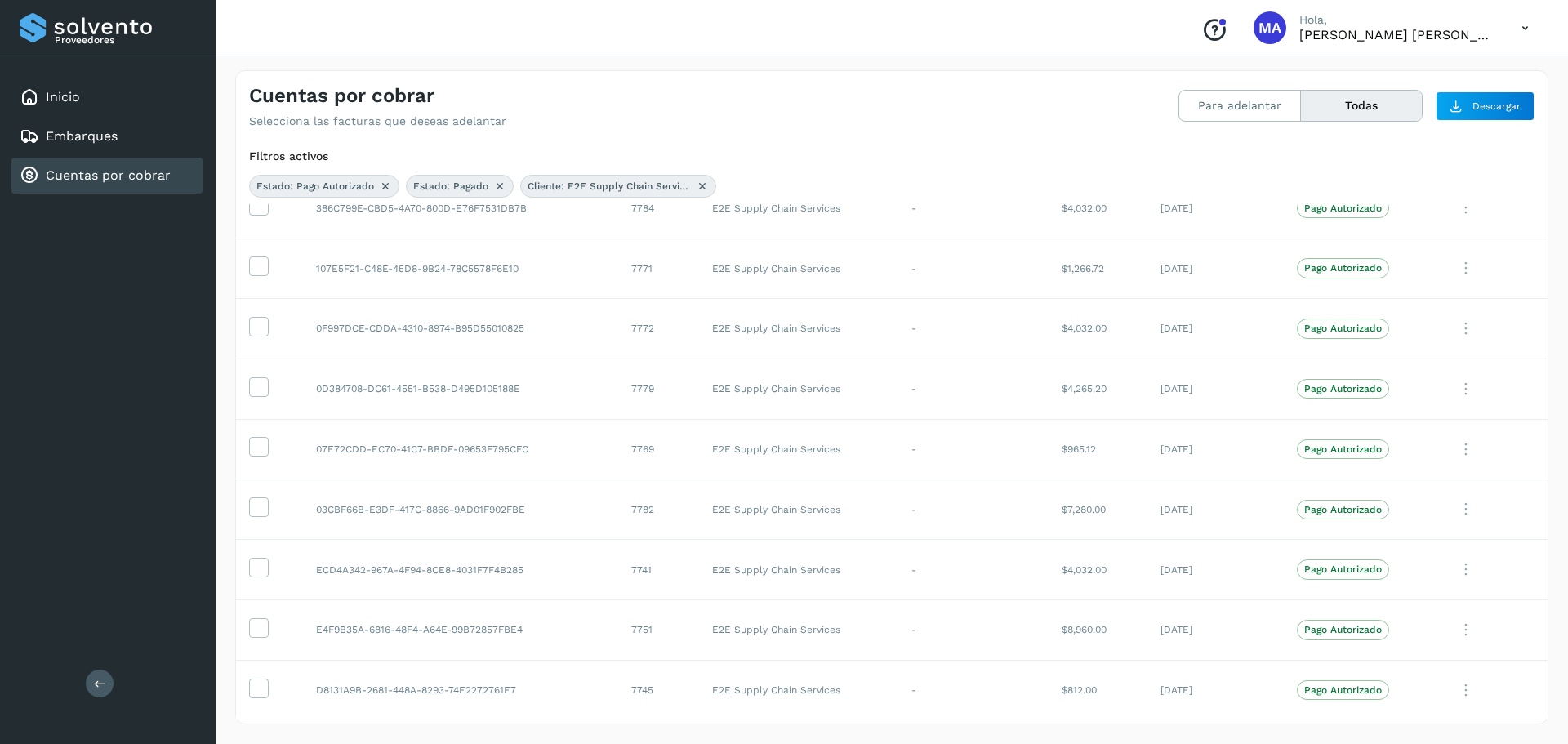
scroll to position [1077, 0]
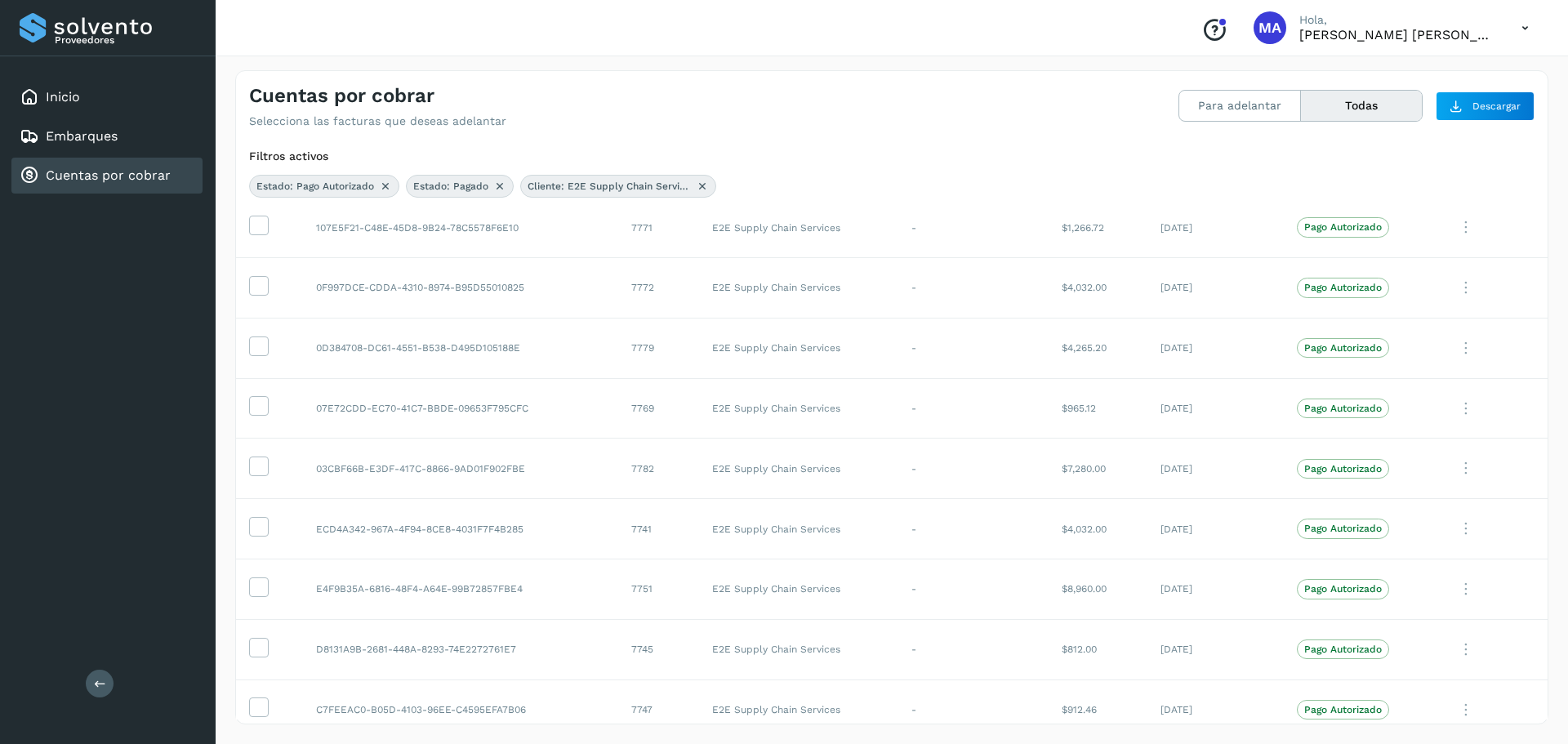
click at [1385, 112] on button "Todas" at bounding box center [1361, 106] width 121 height 31
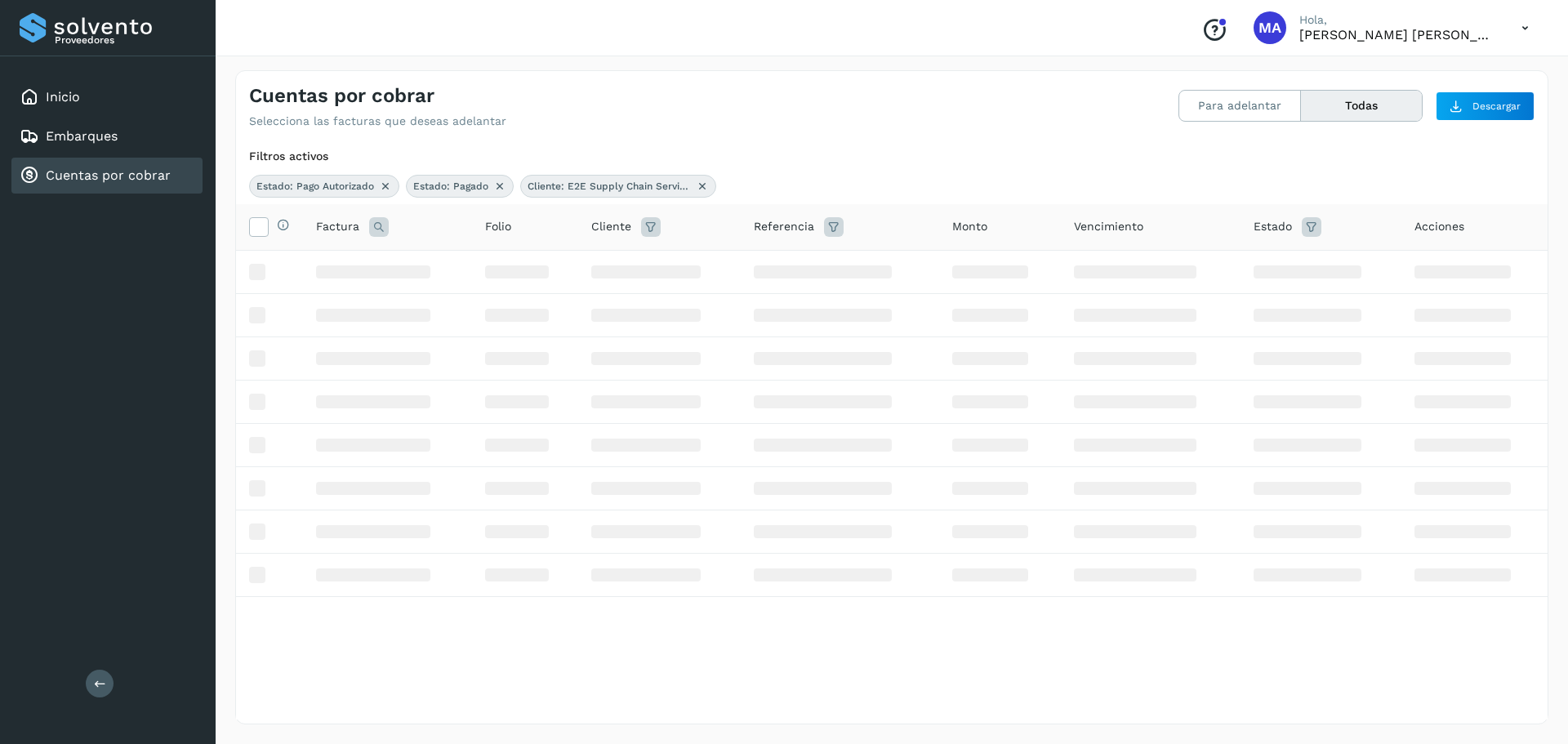
scroll to position [0, 0]
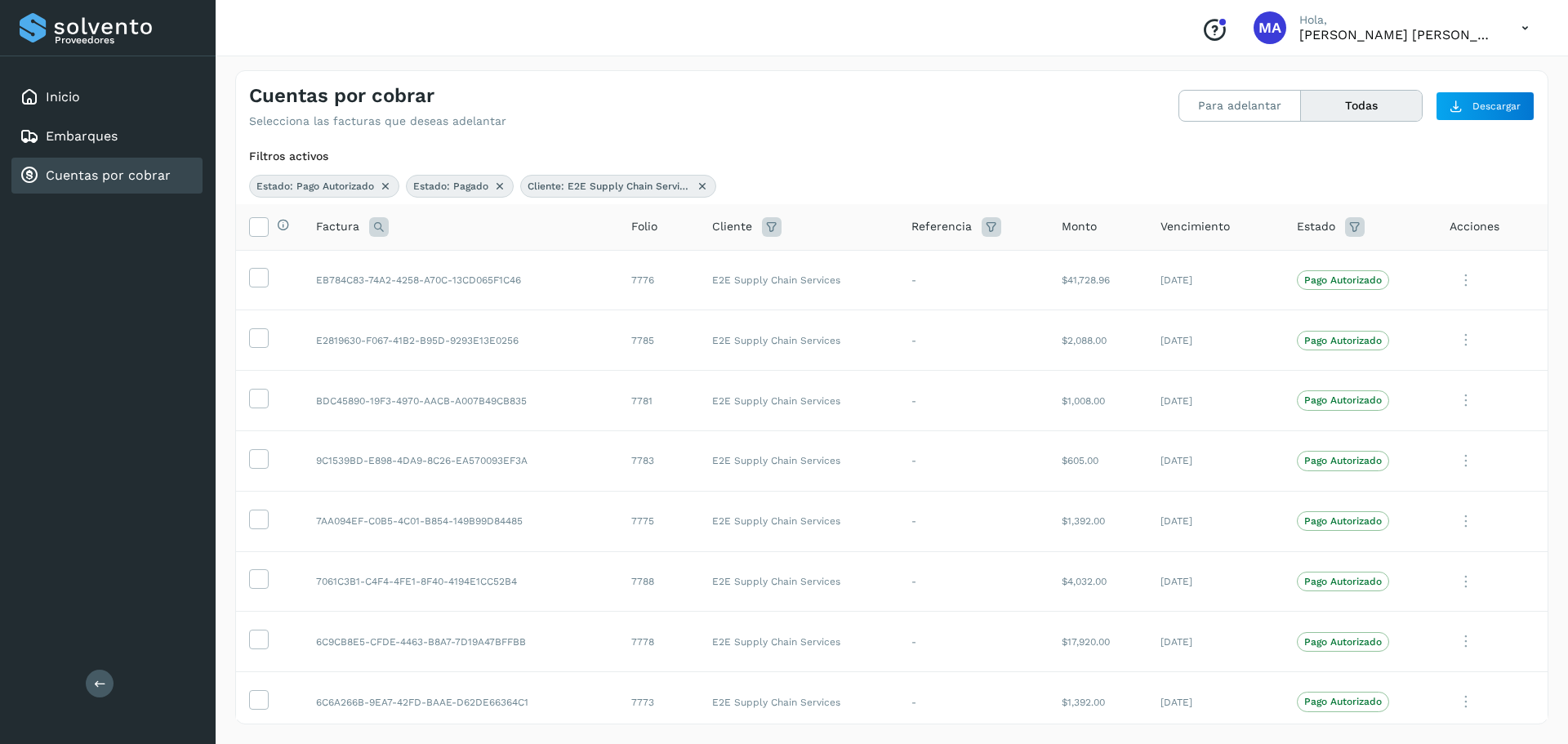
click at [1305, 230] on span "Estado" at bounding box center [1316, 227] width 38 height 17
click at [1345, 229] on icon at bounding box center [1354, 227] width 19 height 19
click at [1284, 264] on input "**********" at bounding box center [1228, 267] width 176 height 26
click at [1156, 301] on icon at bounding box center [1156, 297] width 16 height 16
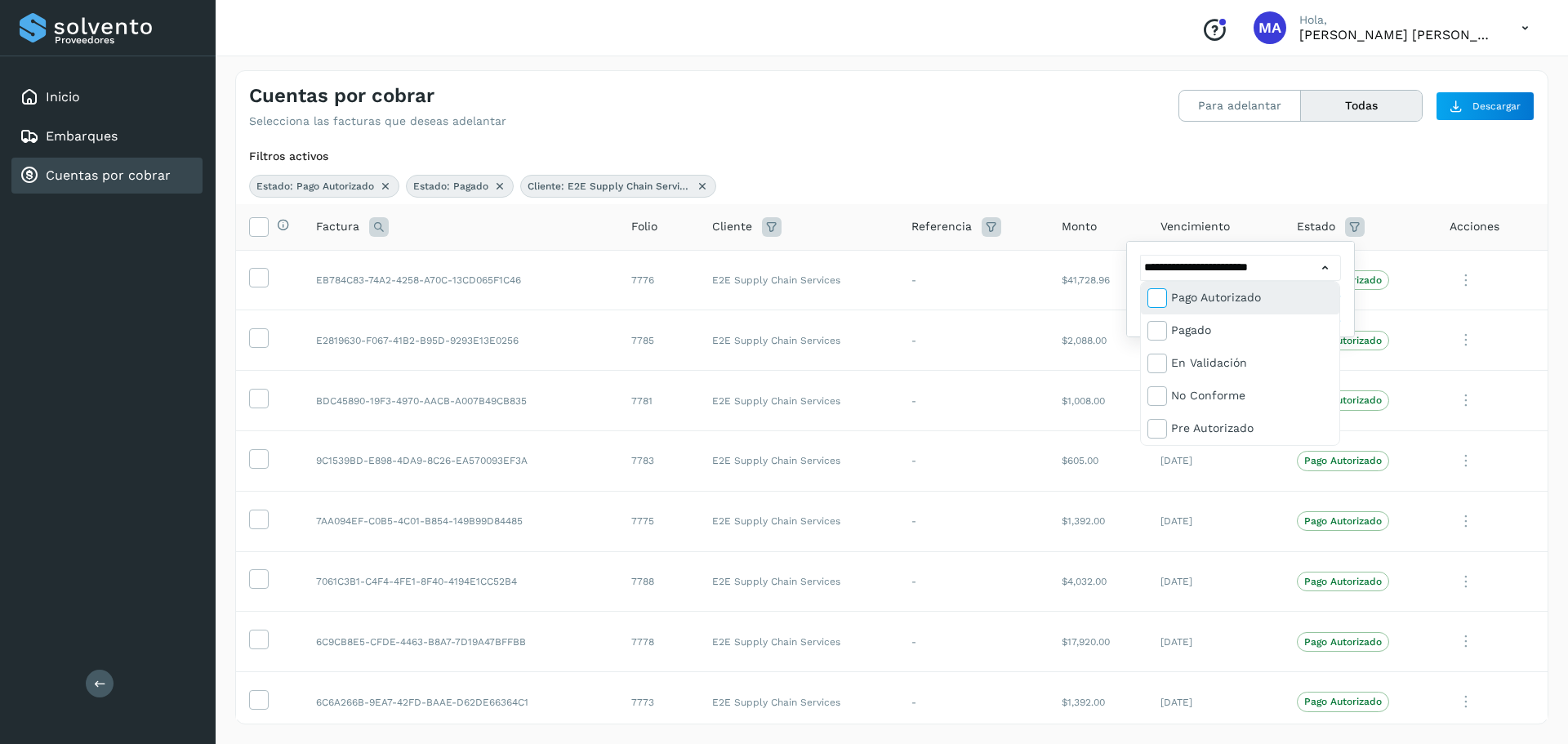
type input "**********"
click at [1378, 264] on div at bounding box center [784, 372] width 1568 height 744
click at [1290, 304] on span "Filtrar" at bounding box center [1283, 308] width 30 height 14
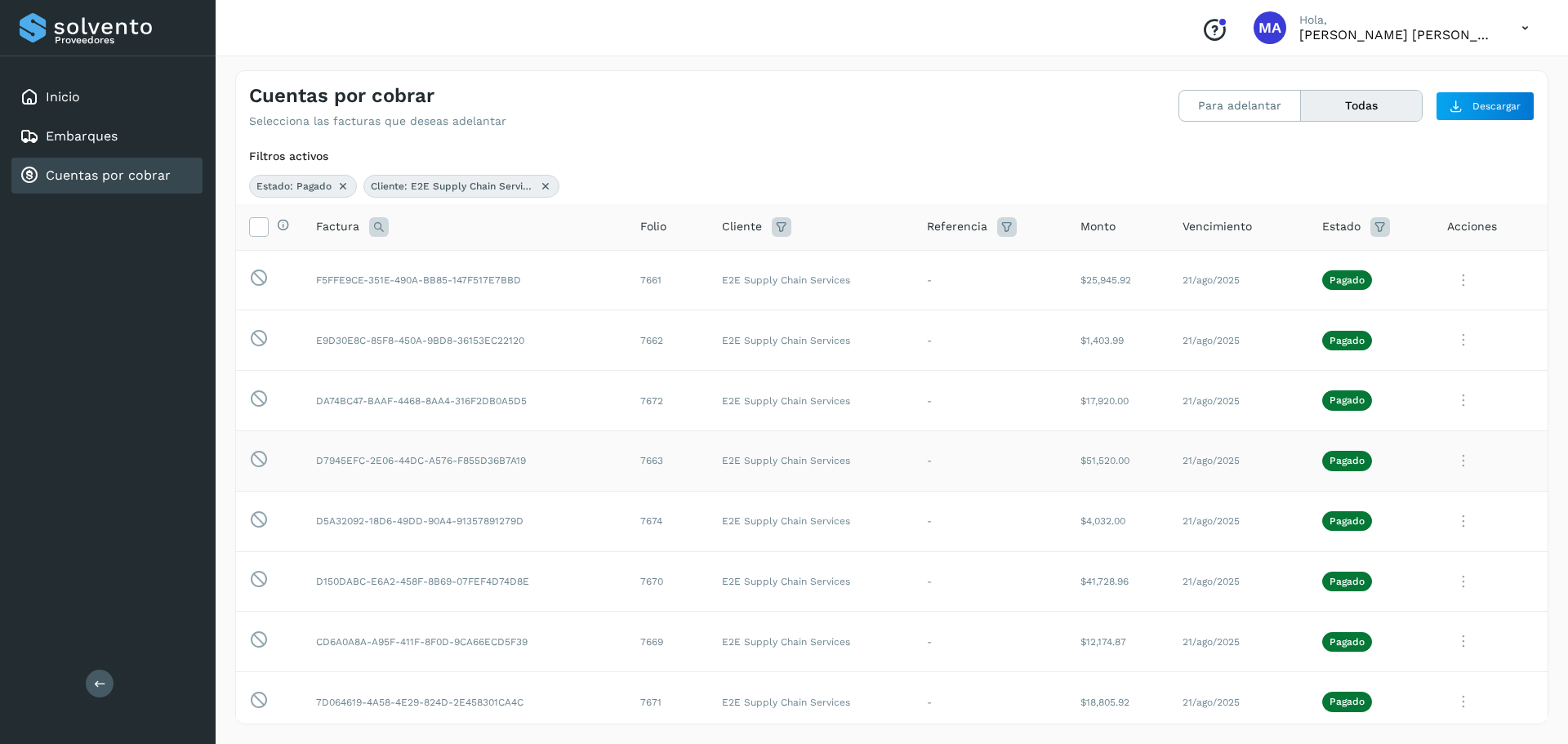
click at [1452, 297] on icon at bounding box center [1464, 280] width 33 height 34
click at [1352, 560] on icon at bounding box center [1360, 564] width 16 height 16
click at [1344, 458] on p "Pagado" at bounding box center [1347, 461] width 35 height 11
click at [1453, 297] on icon at bounding box center [1464, 280] width 33 height 34
click at [1453, 459] on div at bounding box center [1490, 461] width 87 height 34
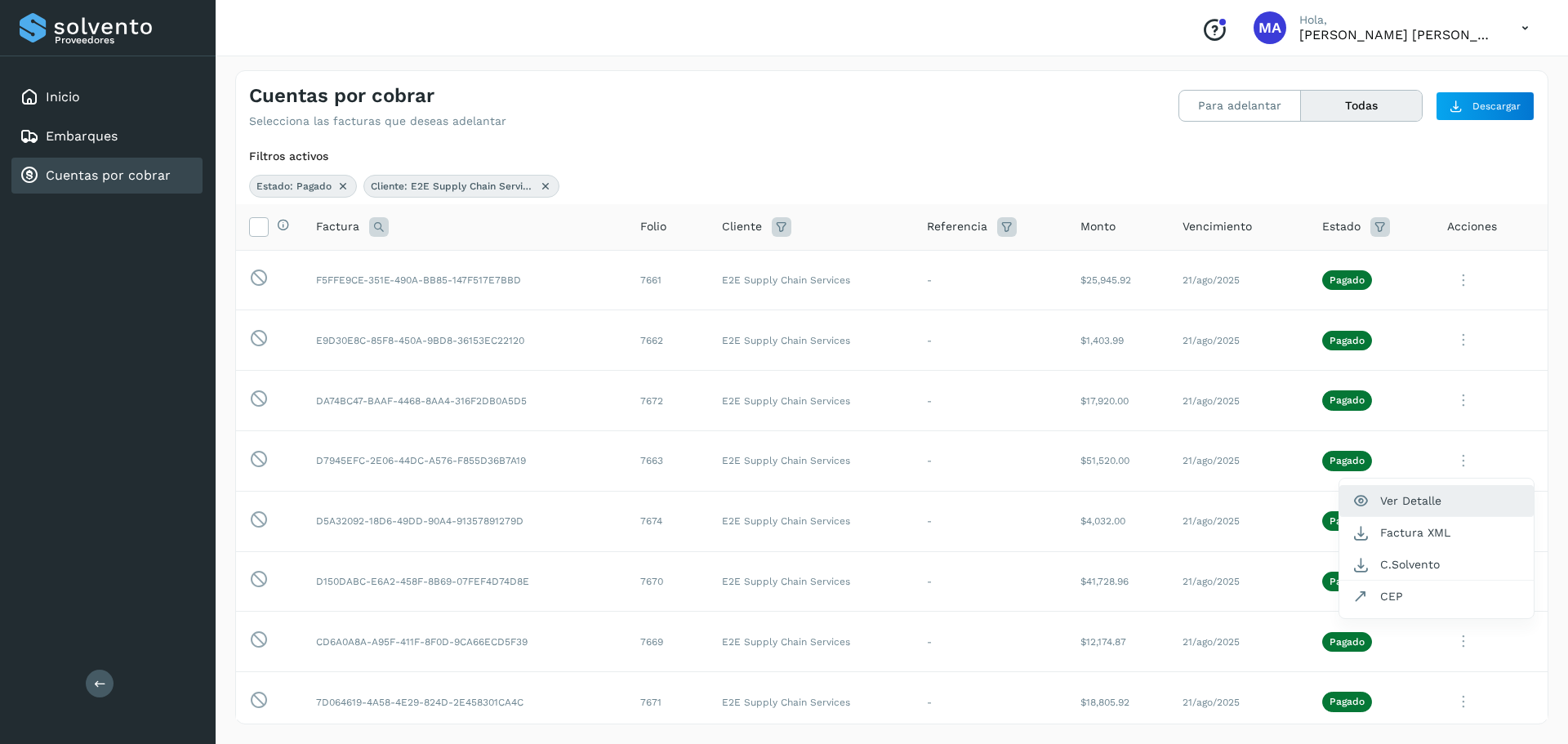
click at [1409, 499] on button "Ver Detalle" at bounding box center [1436, 501] width 194 height 32
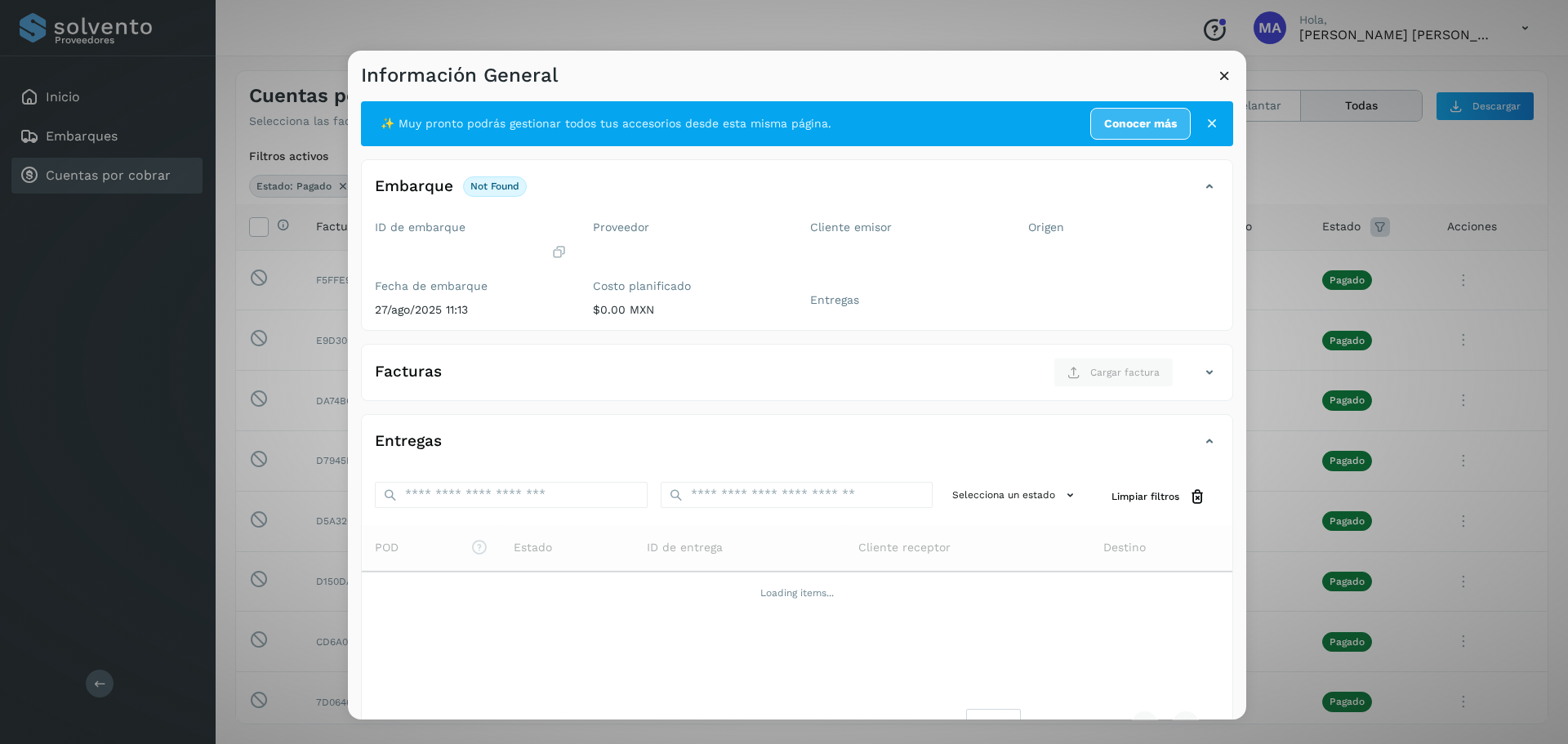
click at [1226, 79] on icon at bounding box center [1225, 76] width 17 height 17
